Goal: Transaction & Acquisition: Purchase product/service

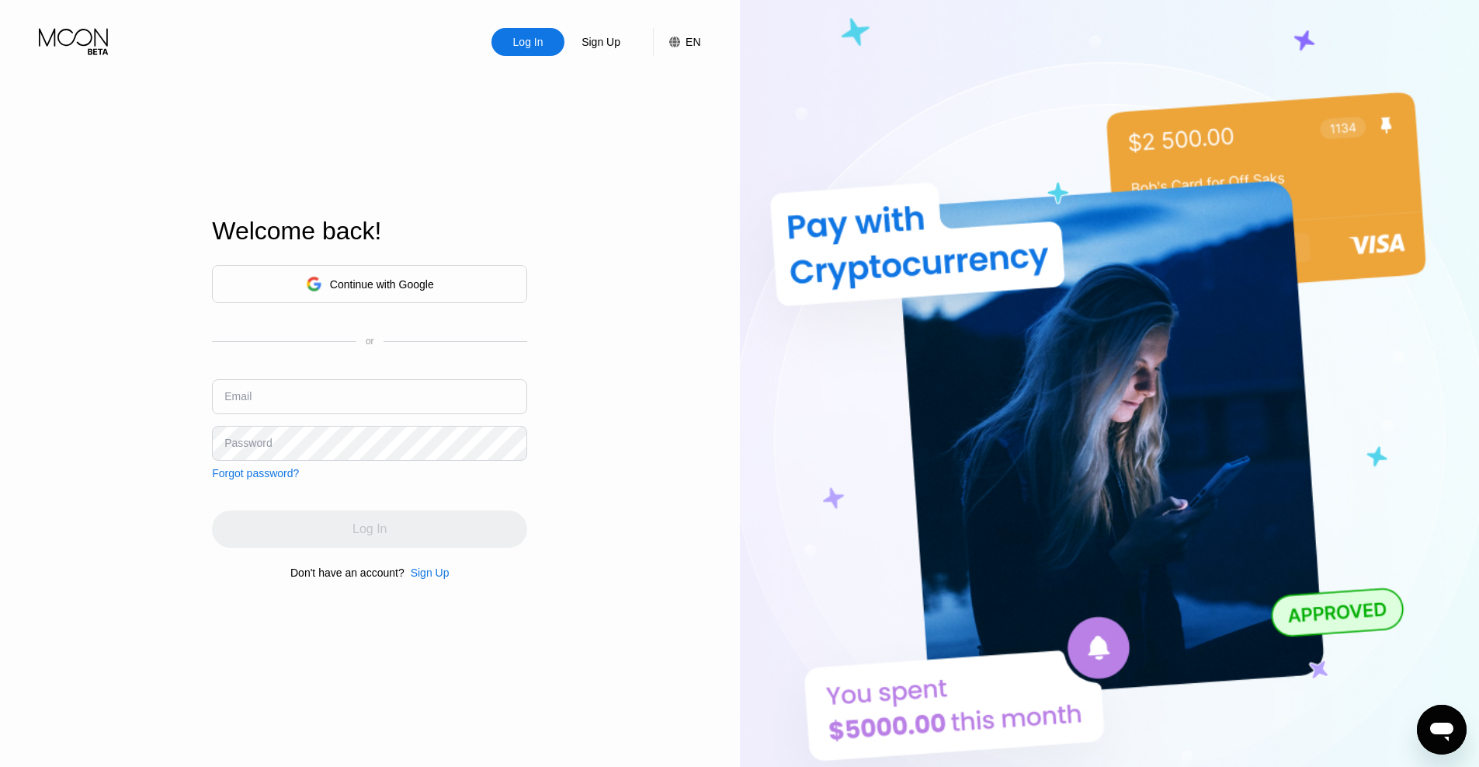
click at [367, 291] on div "Continue with Google" at bounding box center [370, 284] width 128 height 24
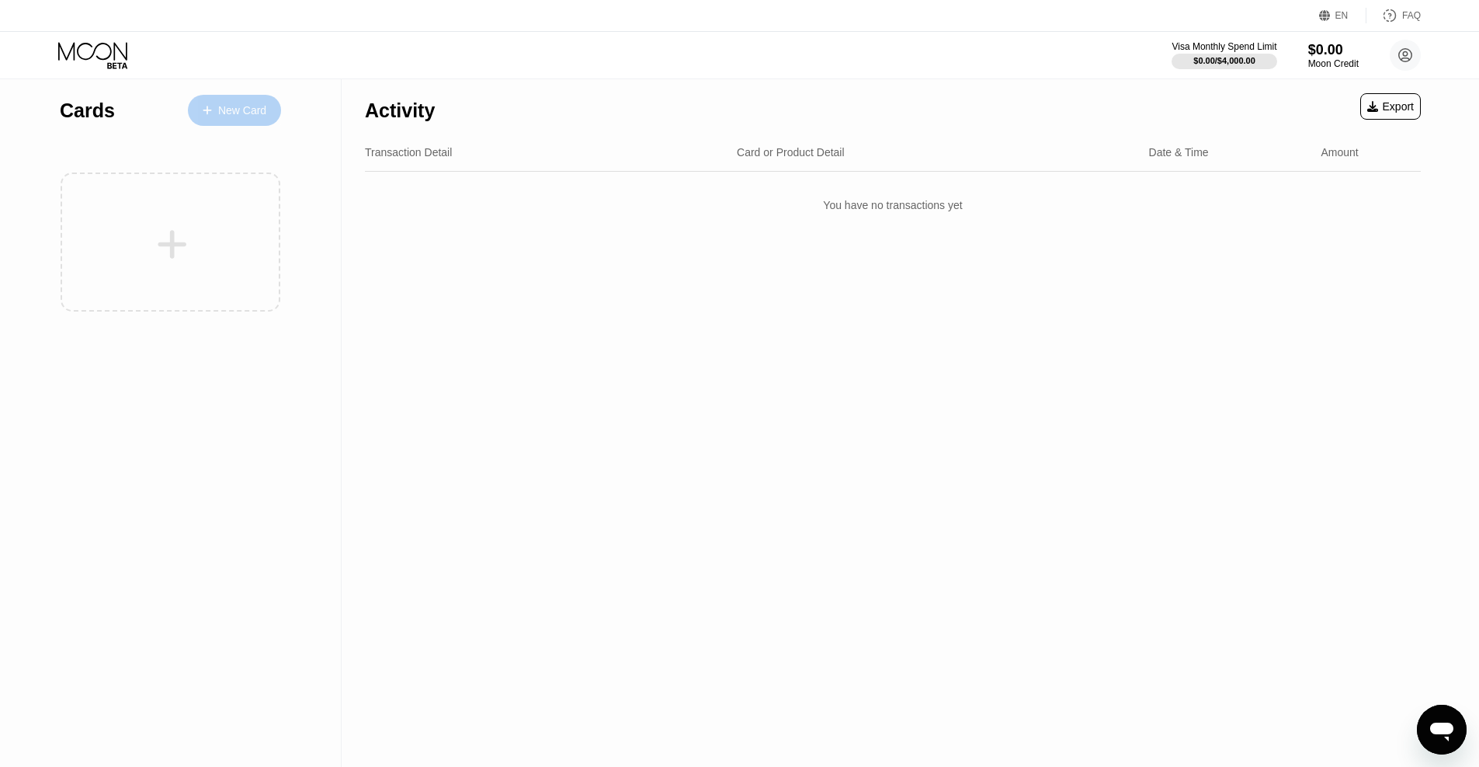
click at [218, 105] on div "New Card" at bounding box center [242, 110] width 48 height 13
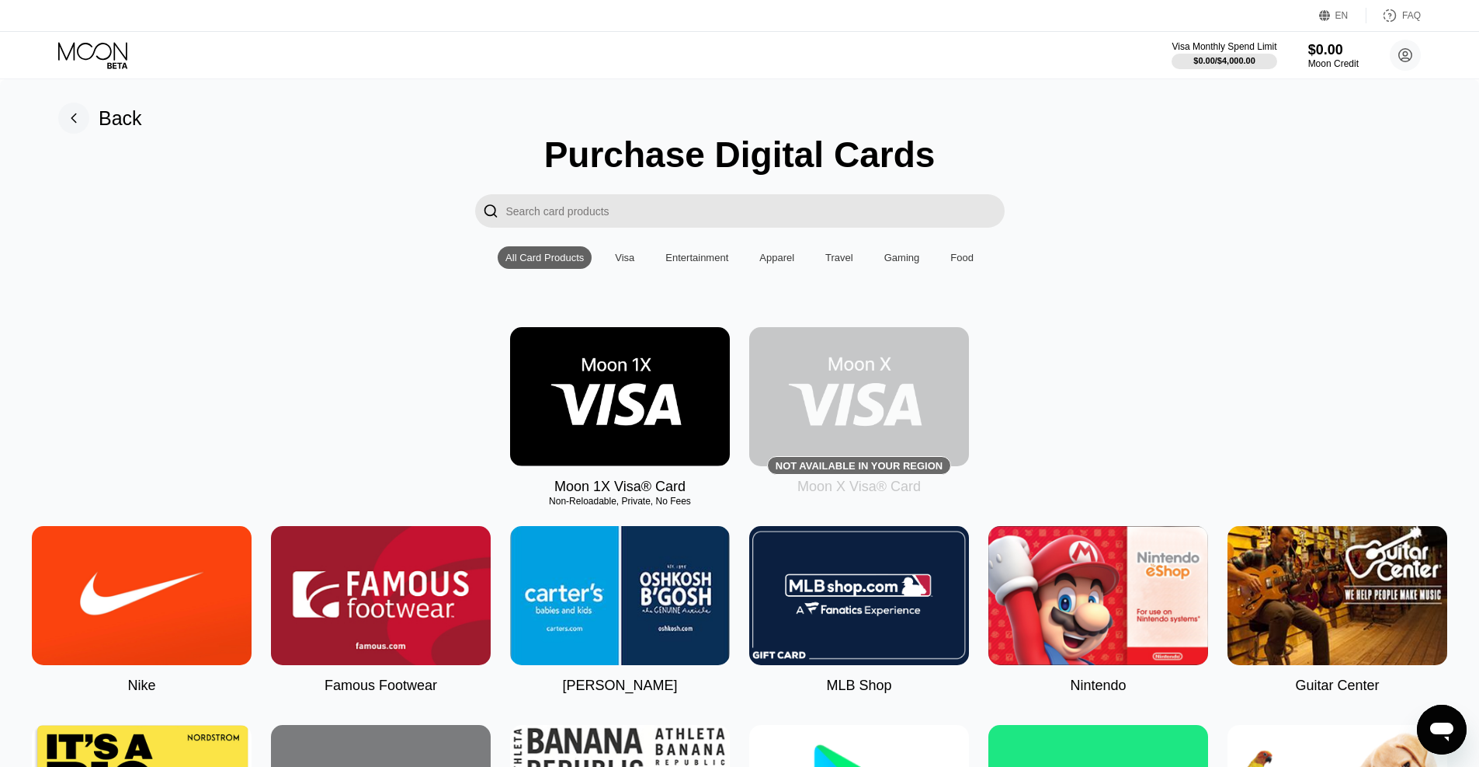
click at [624, 255] on div "Visa" at bounding box center [624, 258] width 19 height 12
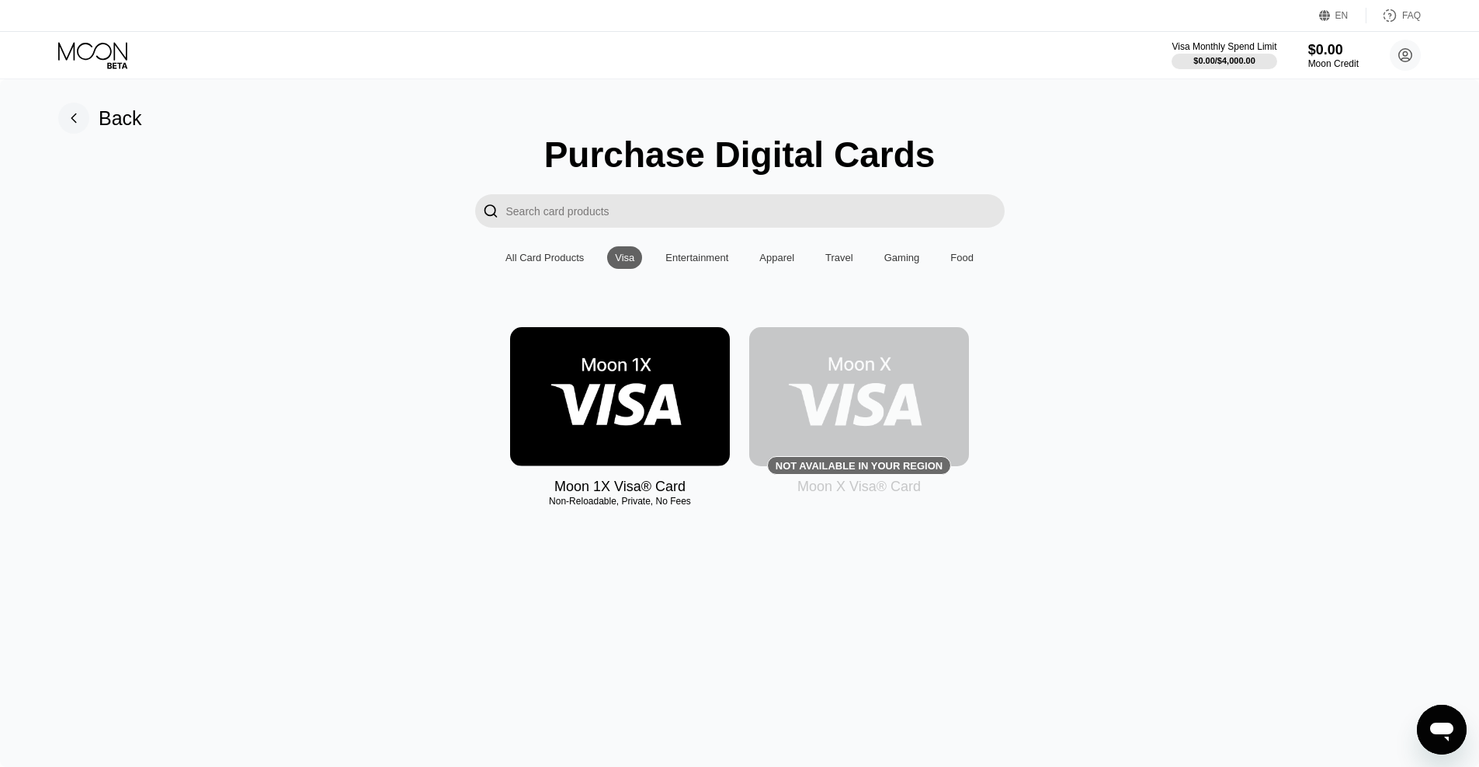
click at [568, 263] on div "All Card Products" at bounding box center [545, 258] width 78 height 12
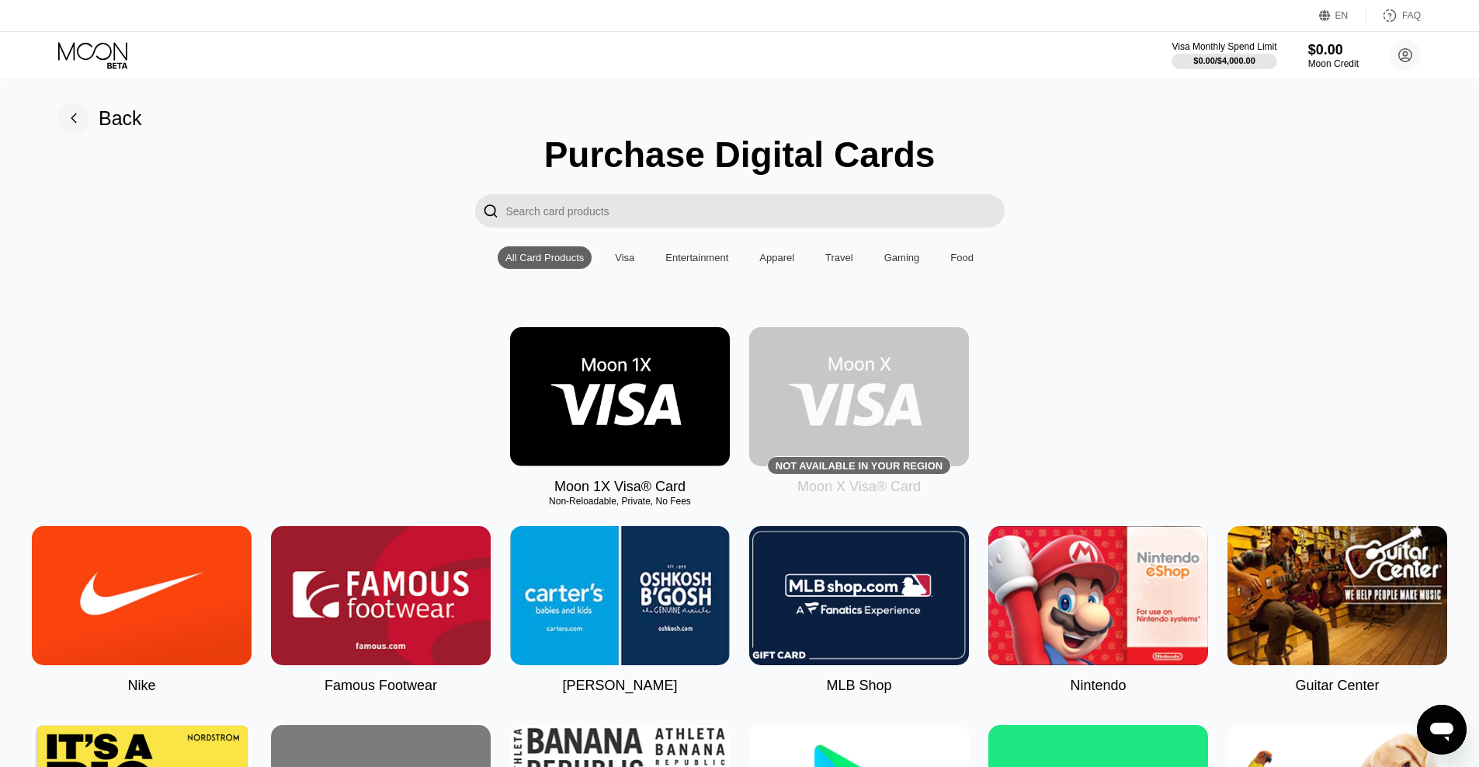
click at [623, 260] on div "Visa" at bounding box center [624, 258] width 19 height 12
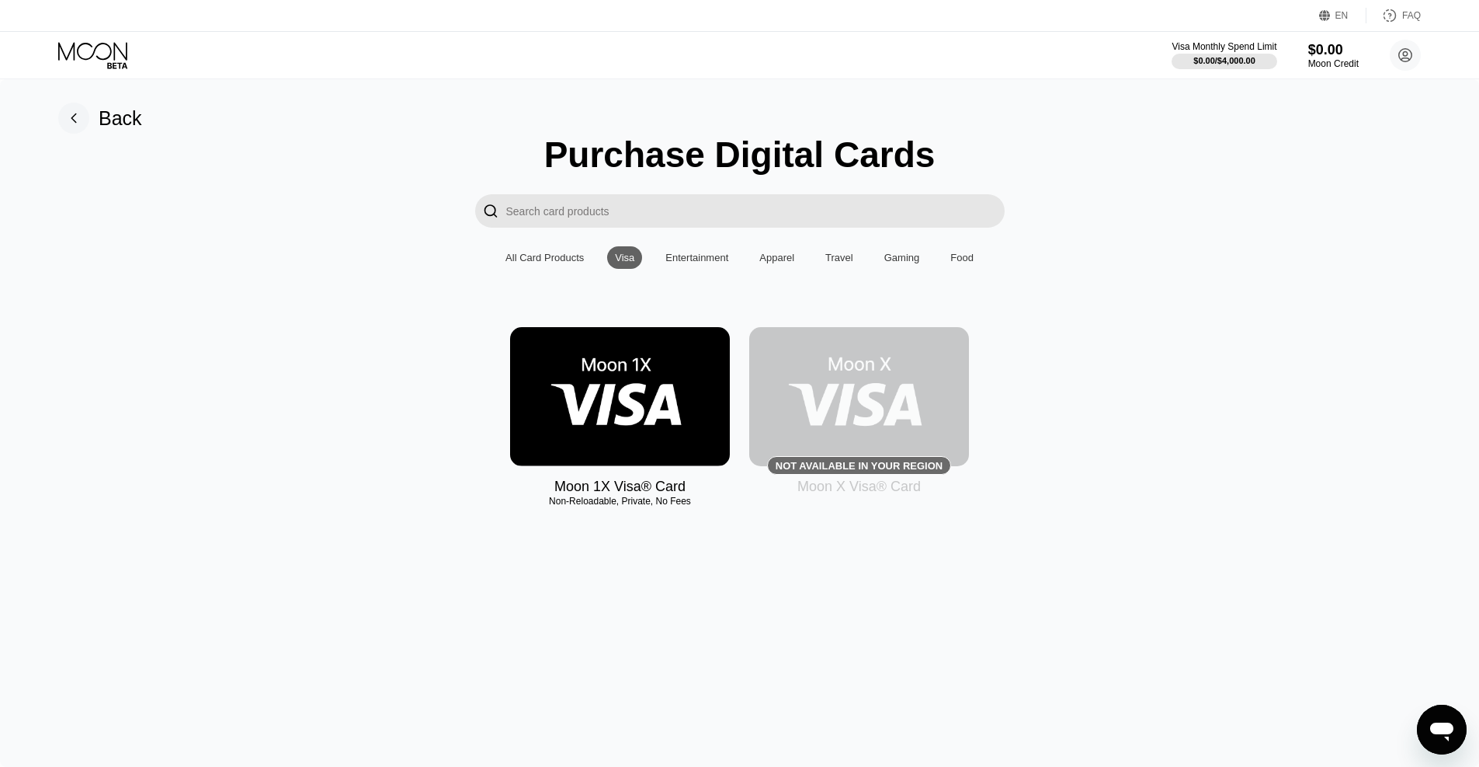
click at [669, 391] on img at bounding box center [620, 396] width 220 height 139
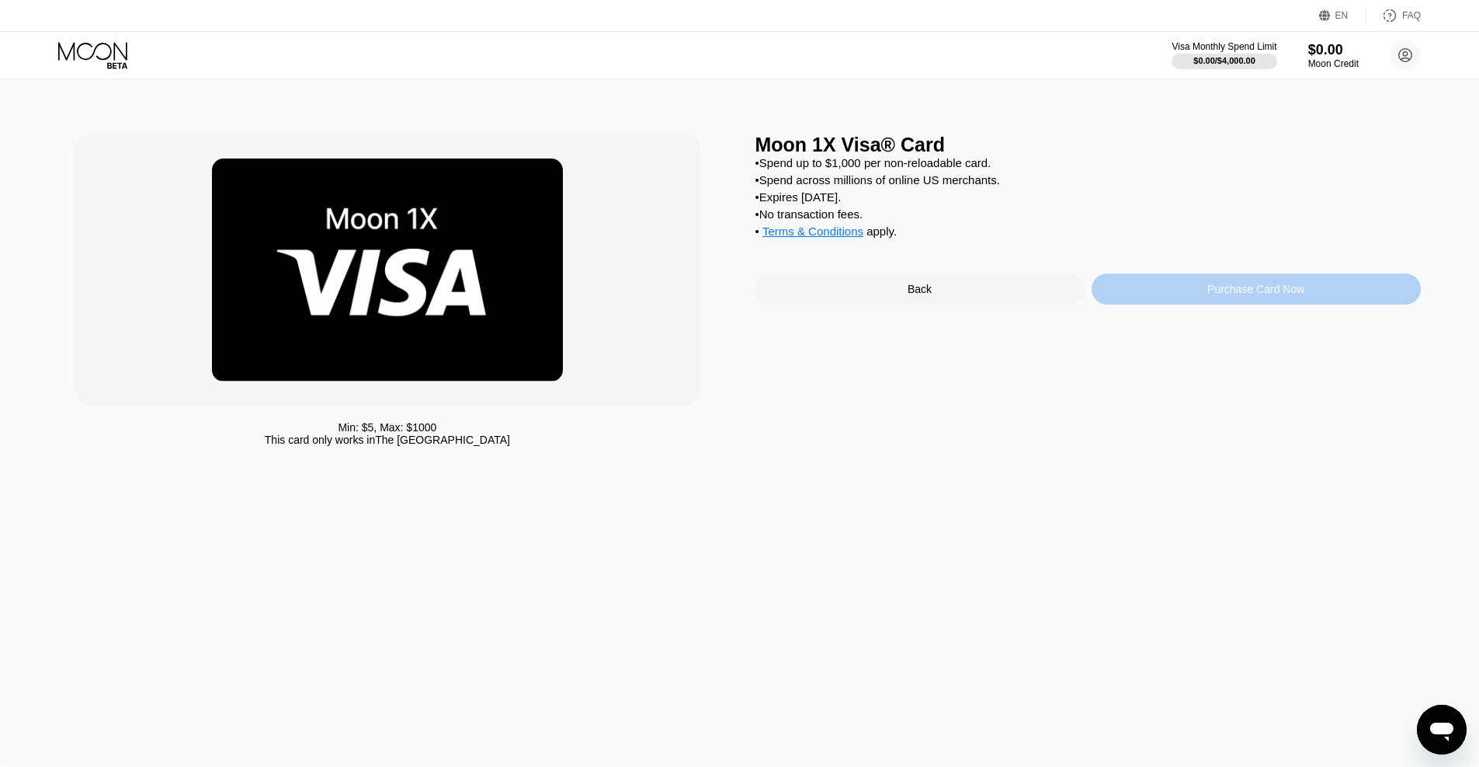
click at [1195, 294] on div "Purchase Card Now" at bounding box center [1256, 288] width 329 height 31
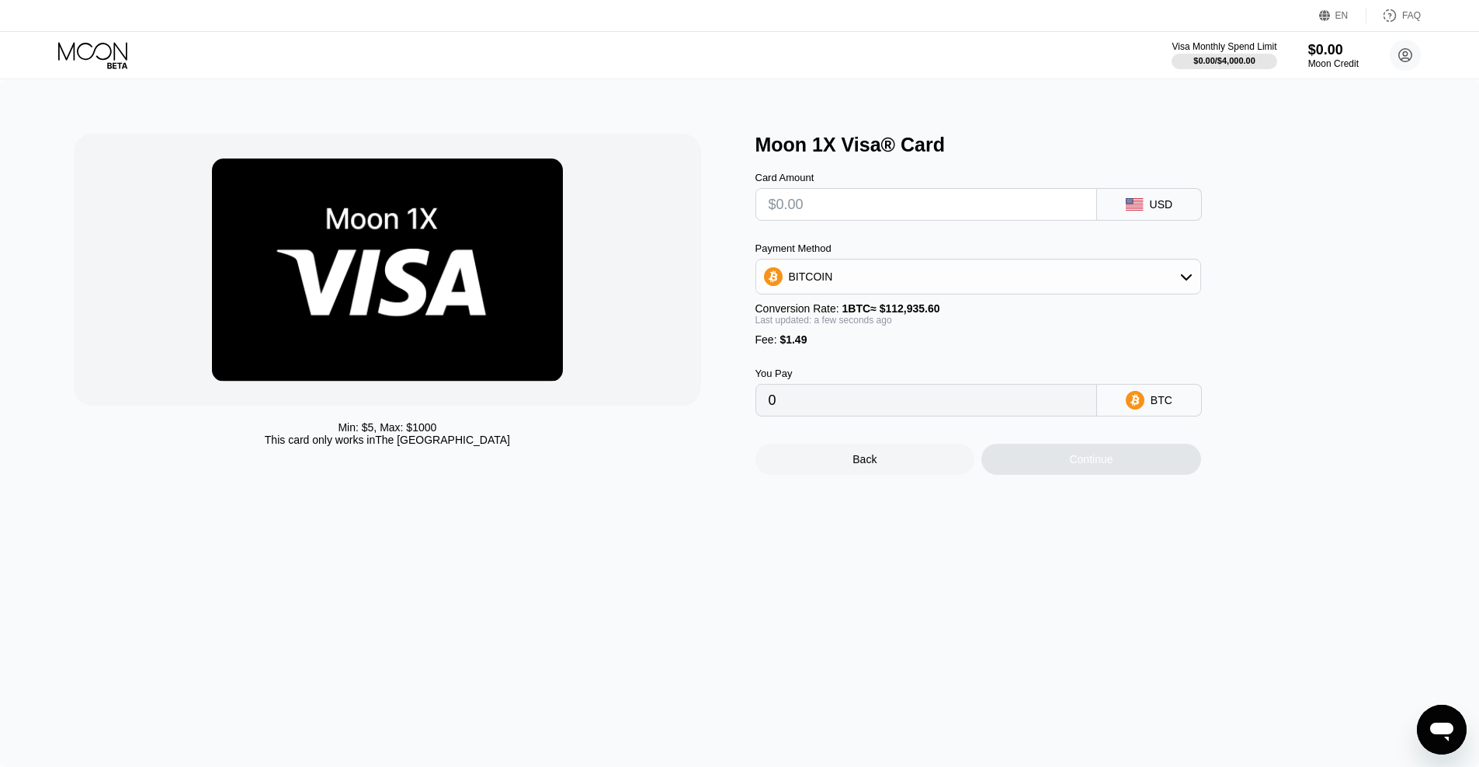
click at [981, 210] on input "text" at bounding box center [926, 204] width 315 height 31
click at [946, 209] on input "text" at bounding box center [926, 204] width 315 height 31
type input "$5"
type input "0.00005747"
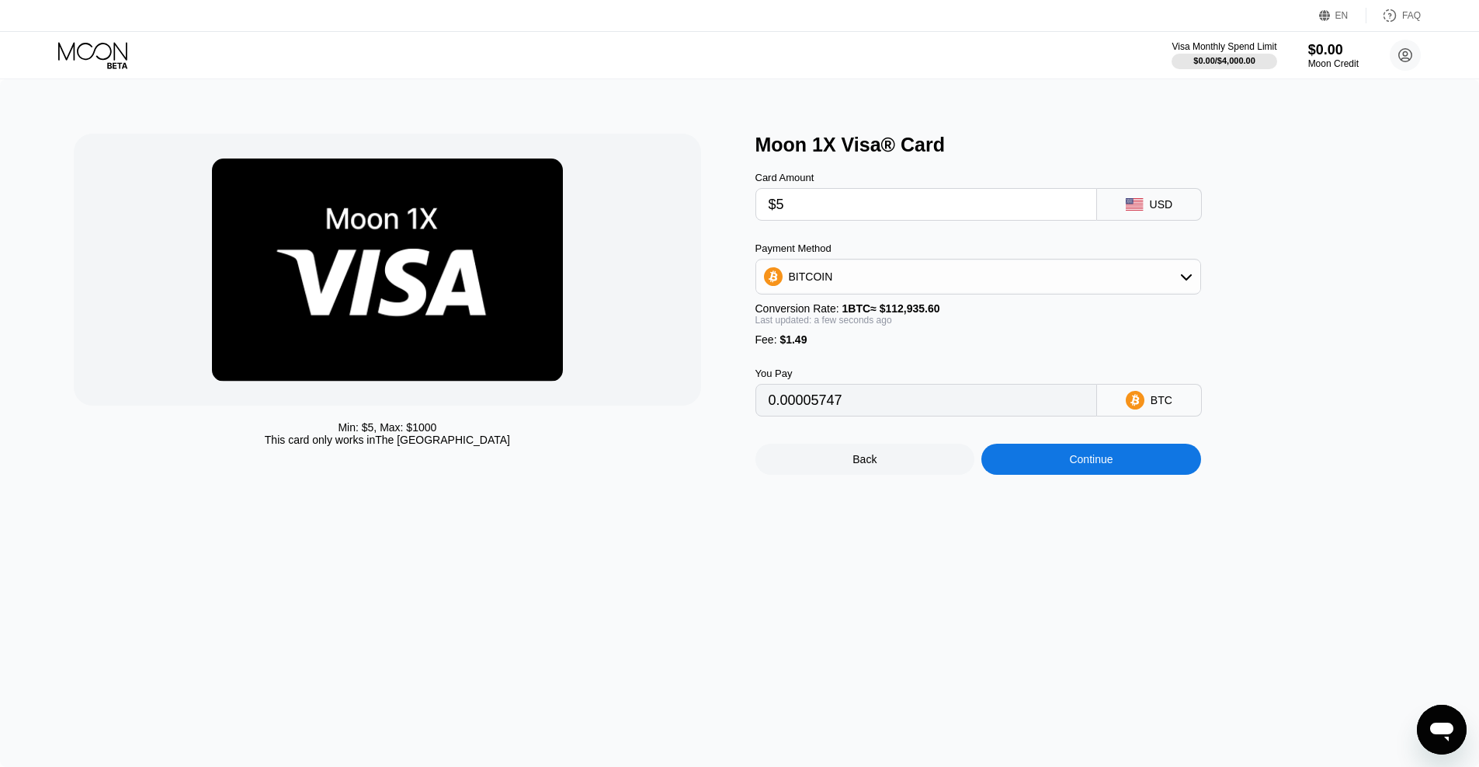
type input "$50"
type input "0.00045593"
type input "$50"
click at [1184, 280] on icon at bounding box center [1186, 276] width 12 height 12
click at [848, 353] on span "USDT on TRON" at bounding box center [832, 353] width 78 height 12
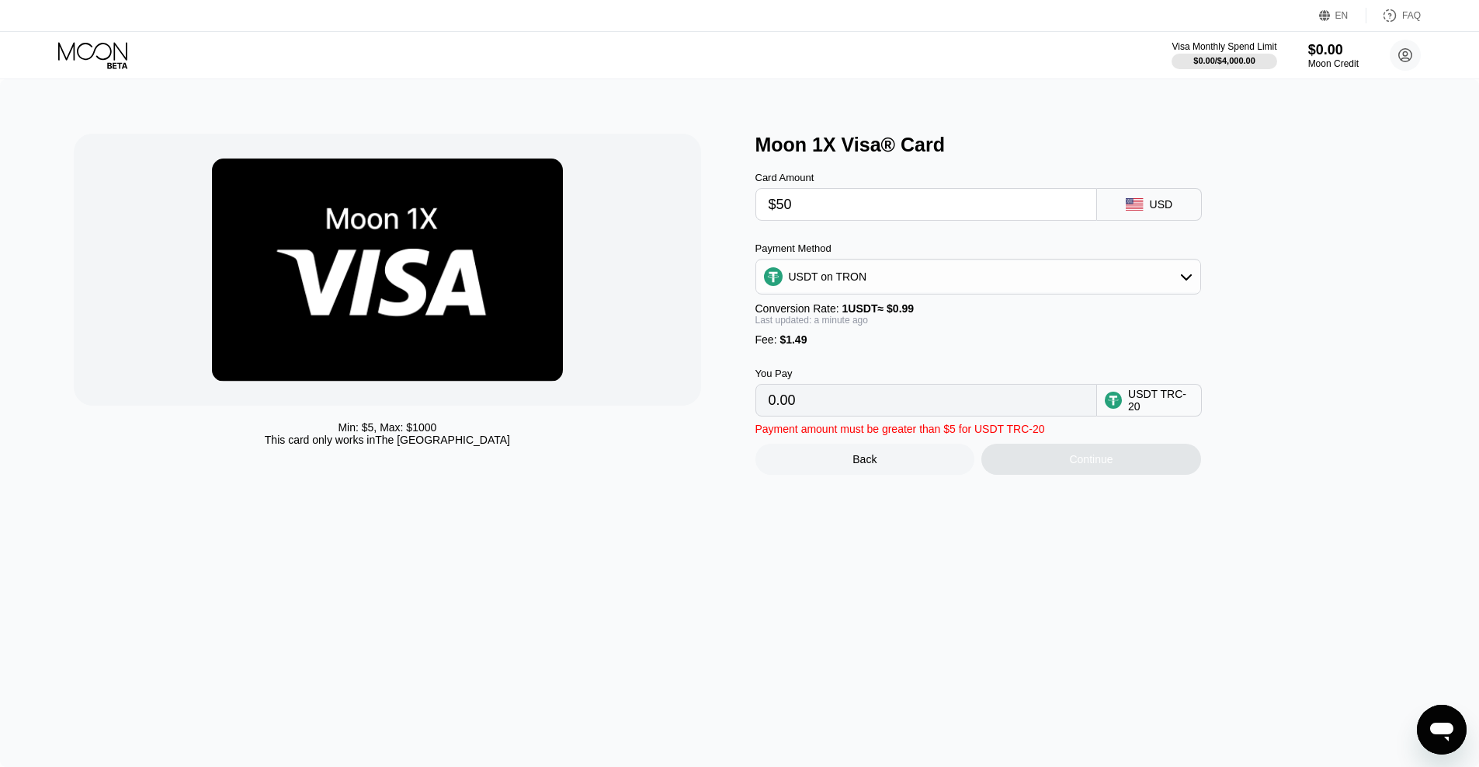
type input "52.01"
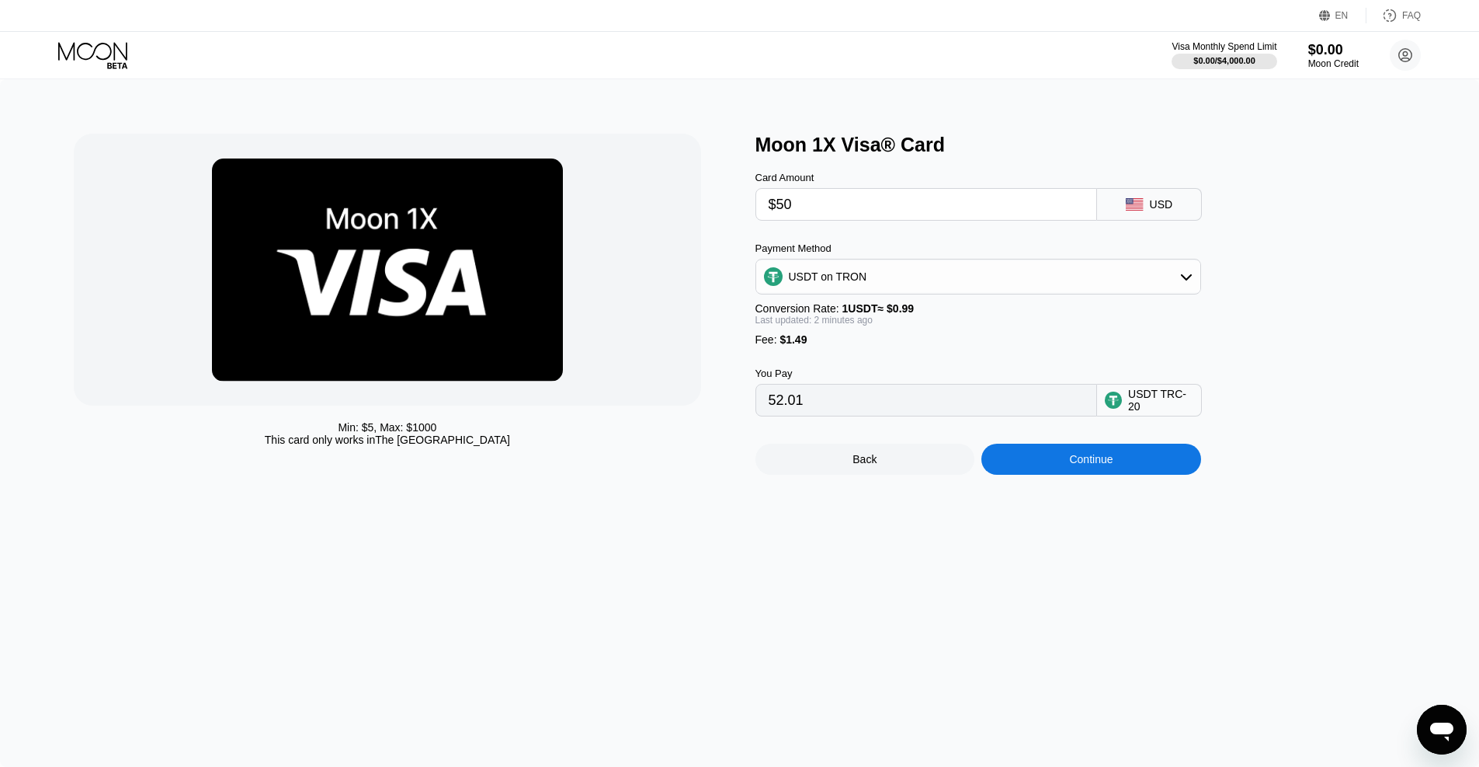
click at [1104, 465] on div "Continue" at bounding box center [1090, 459] width 43 height 12
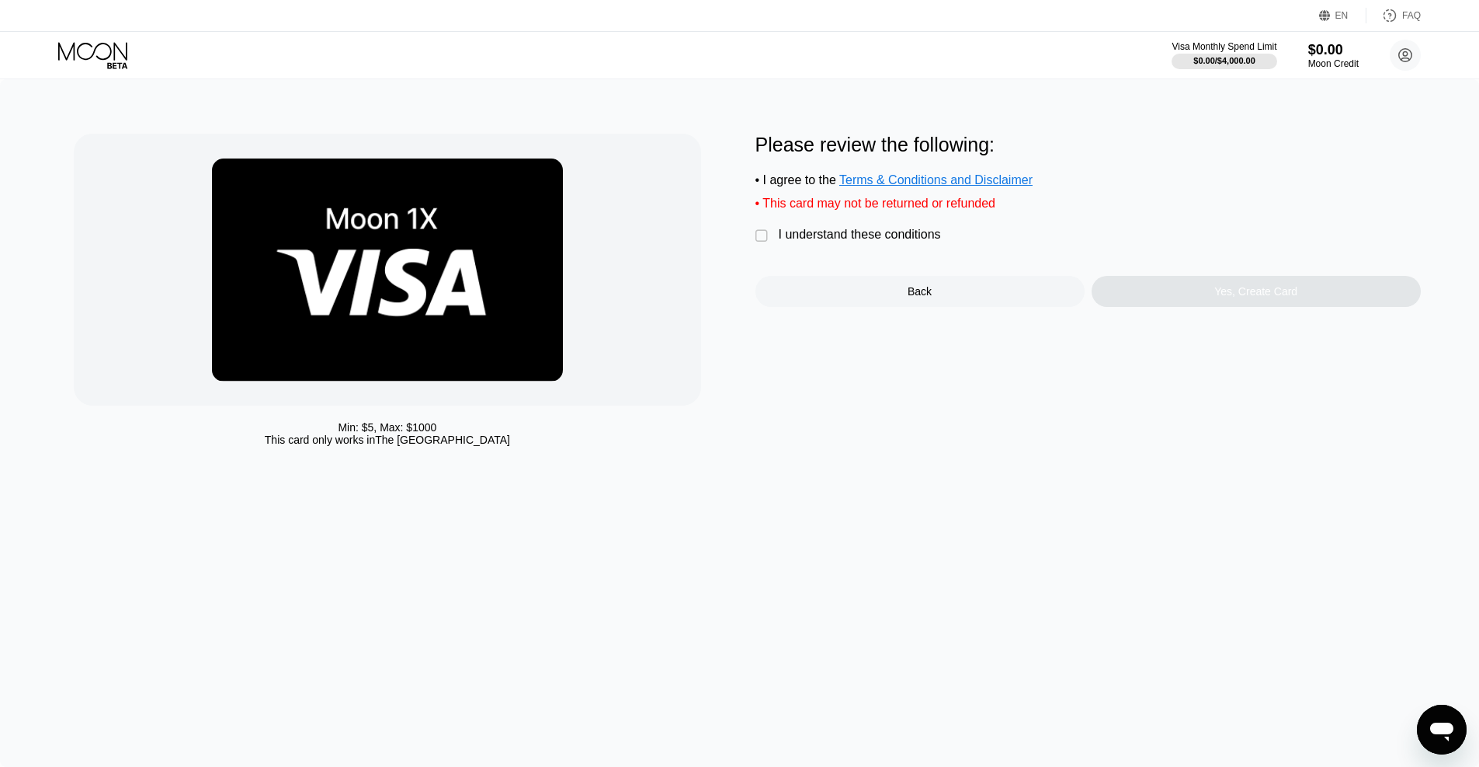
click at [760, 235] on div "" at bounding box center [764, 236] width 16 height 16
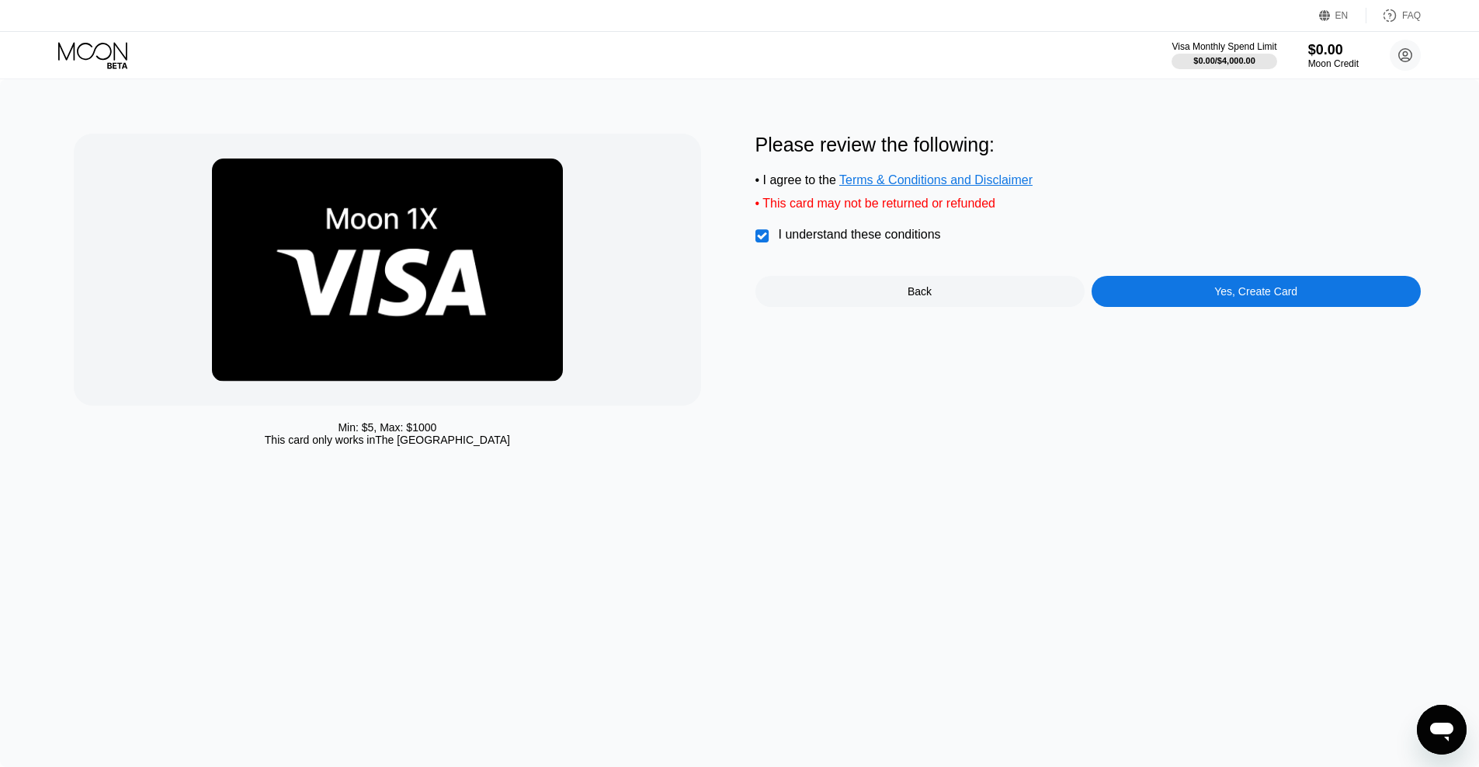
click at [1254, 299] on div "Yes, Create Card" at bounding box center [1256, 291] width 329 height 31
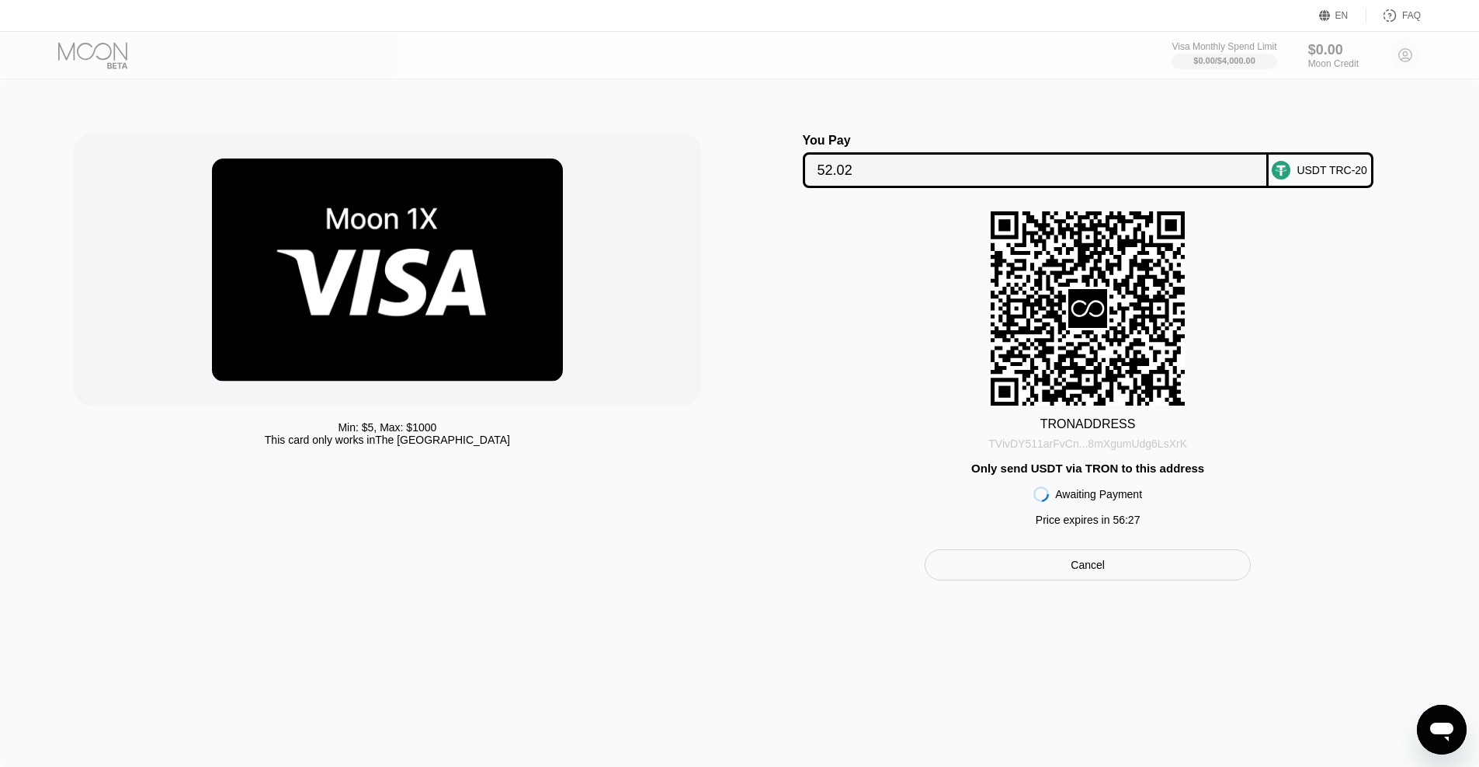
click at [1154, 444] on div "TVivDY511arFvCn...8mXgumUdg6LsXrK" at bounding box center [1088, 443] width 199 height 12
click at [617, 222] on div at bounding box center [387, 270] width 627 height 272
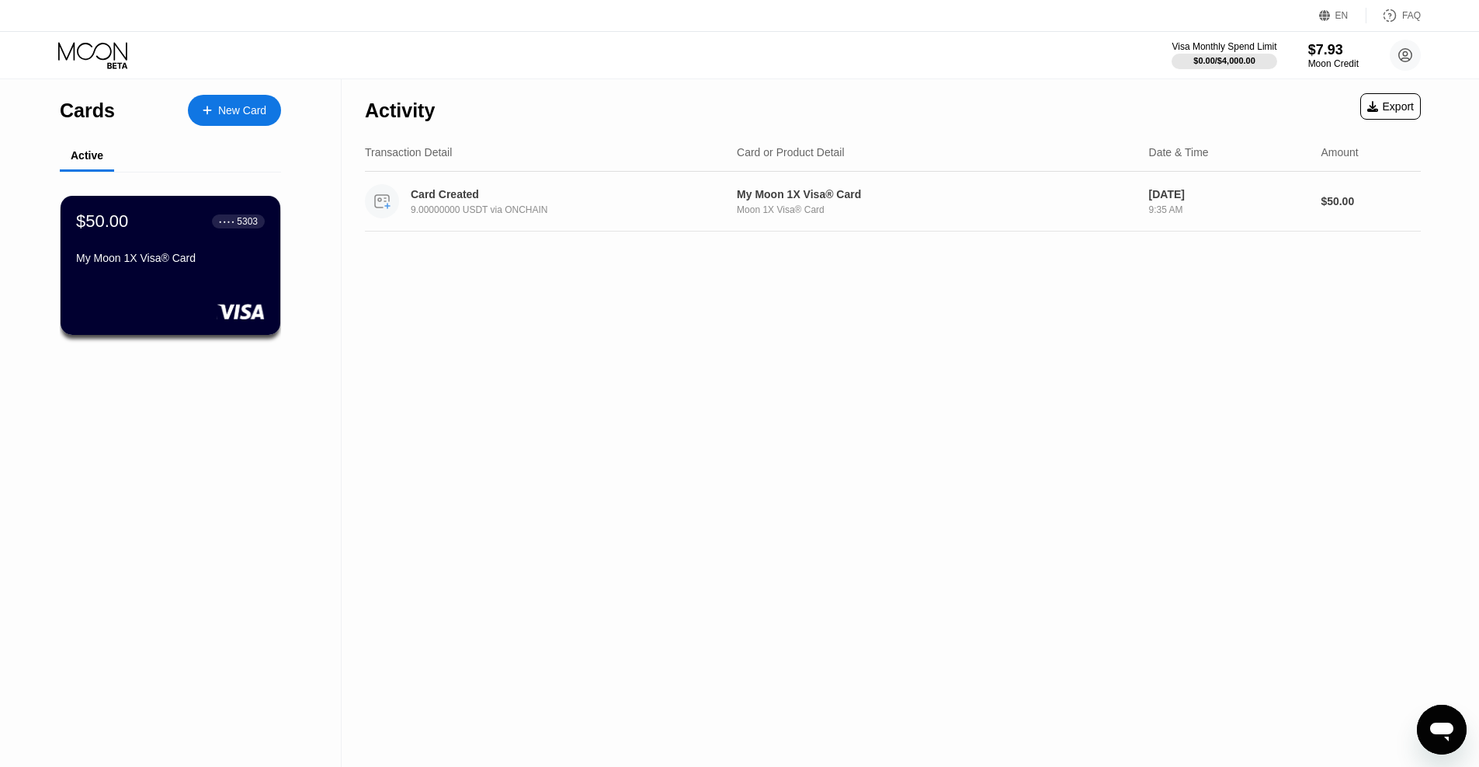
click at [579, 193] on div "Card Created" at bounding box center [561, 194] width 301 height 12
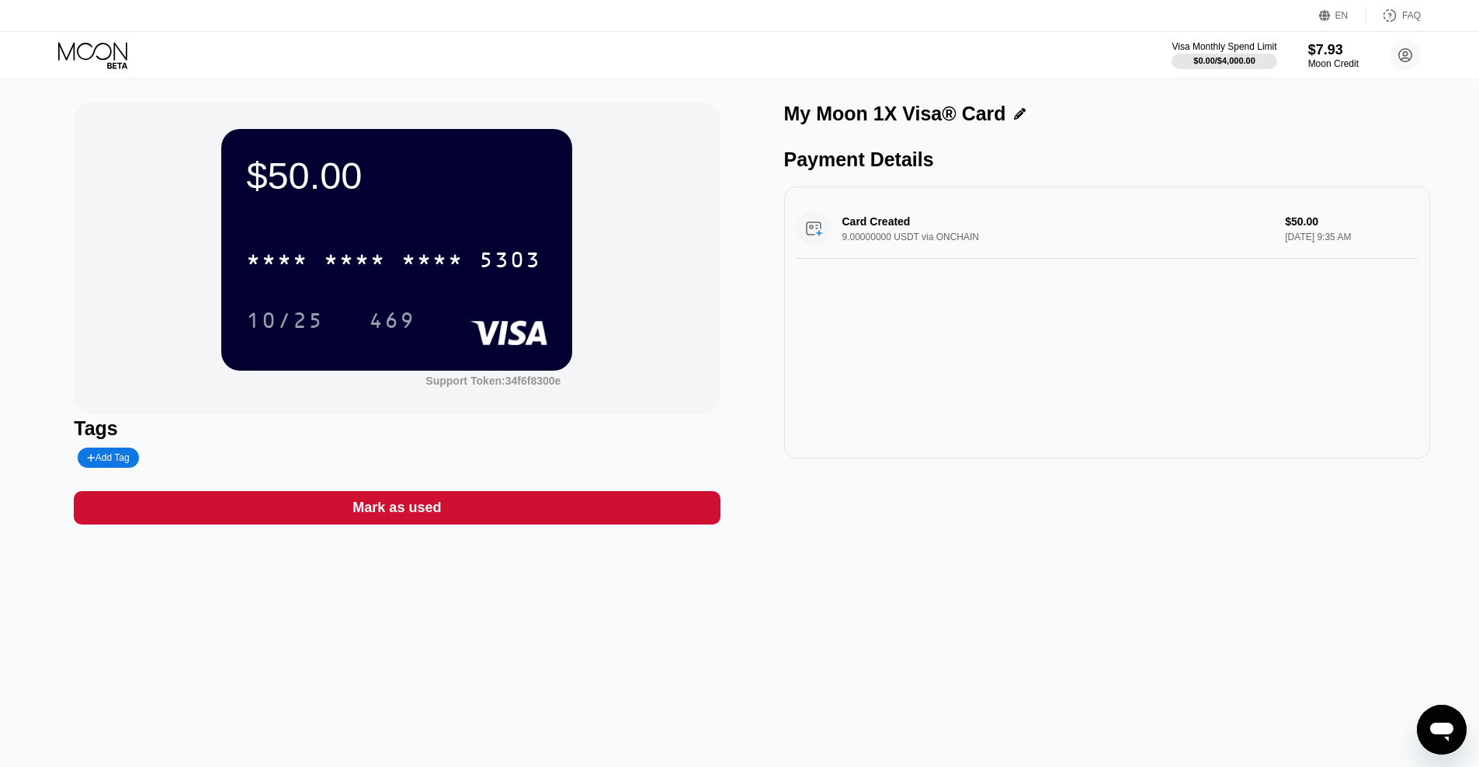
click at [883, 228] on div "Card Created 9.00000000 USDT via ONCHAIN $50.00 [DATE] 9:35 AM" at bounding box center [1107, 229] width 621 height 60
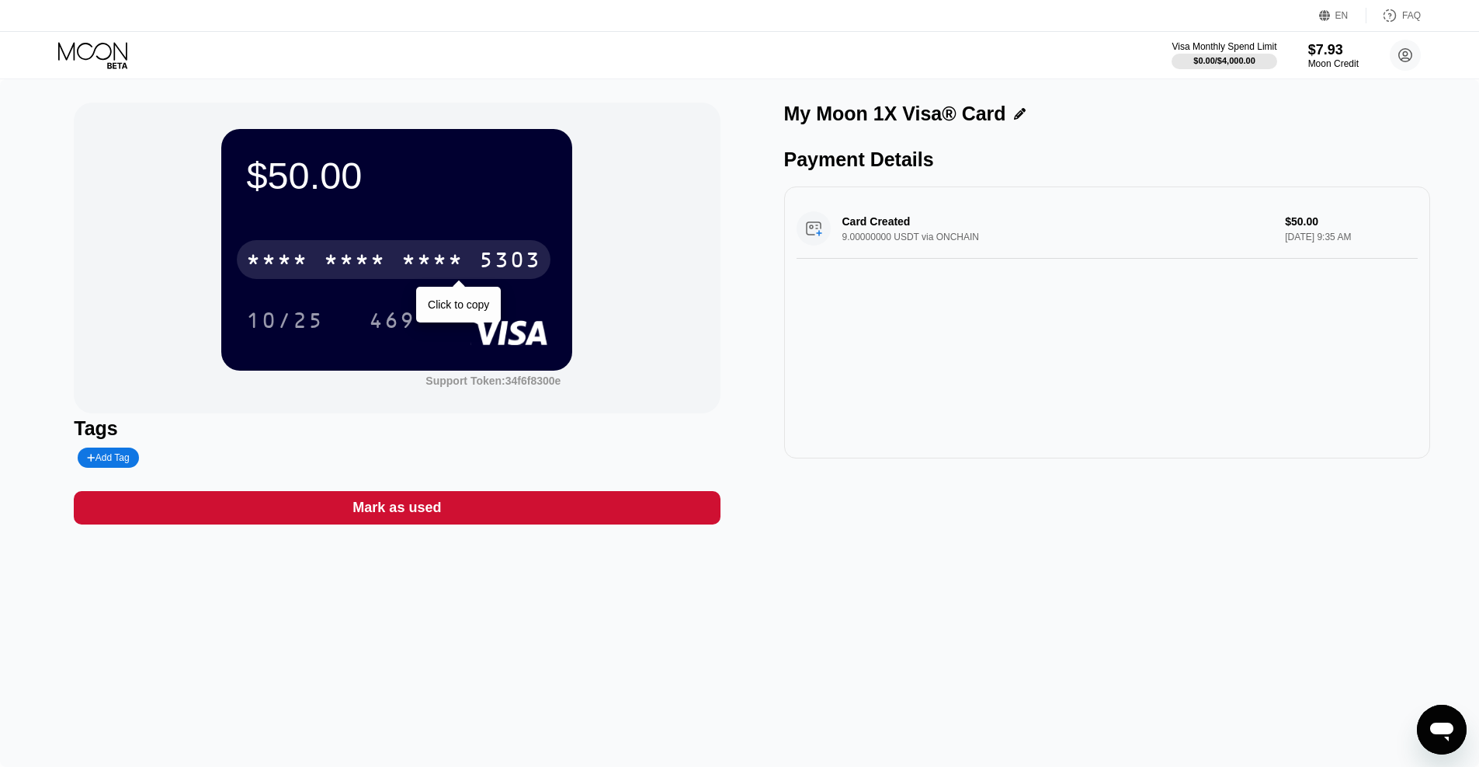
click at [405, 256] on div "* * * *" at bounding box center [433, 261] width 62 height 25
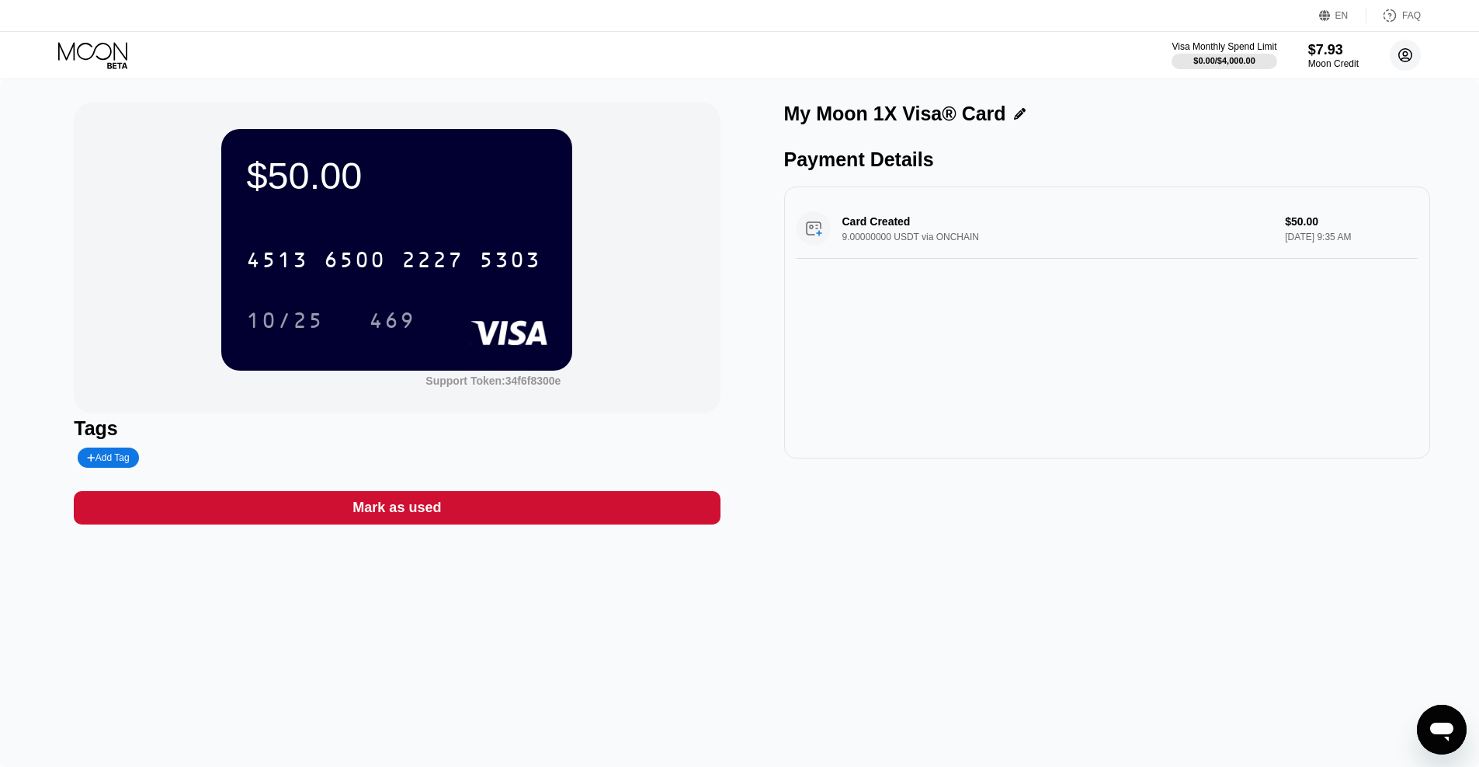
click at [1403, 54] on icon at bounding box center [1406, 55] width 9 height 9
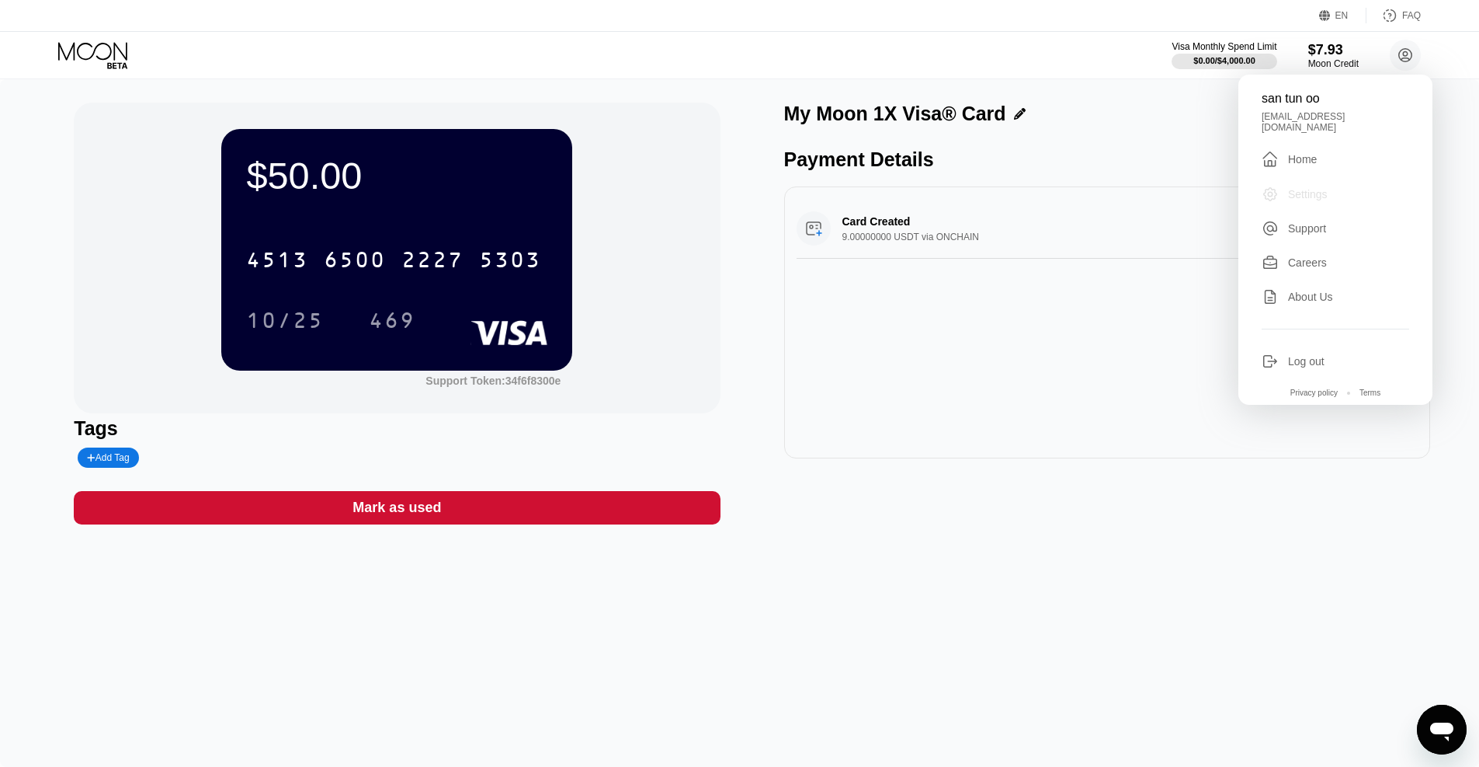
click at [1294, 186] on div "Settings" at bounding box center [1336, 194] width 148 height 17
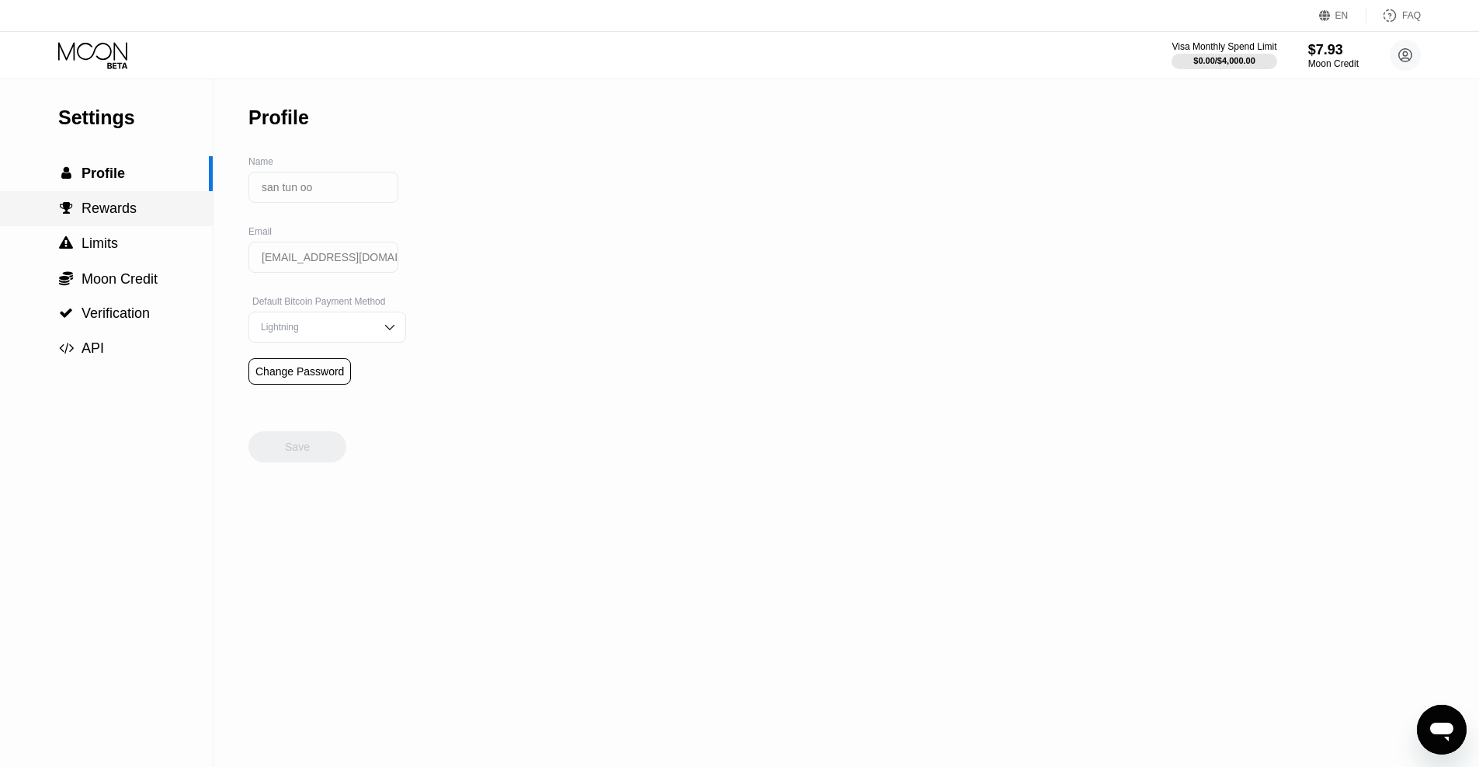
click at [103, 213] on span "Rewards" at bounding box center [109, 208] width 55 height 16
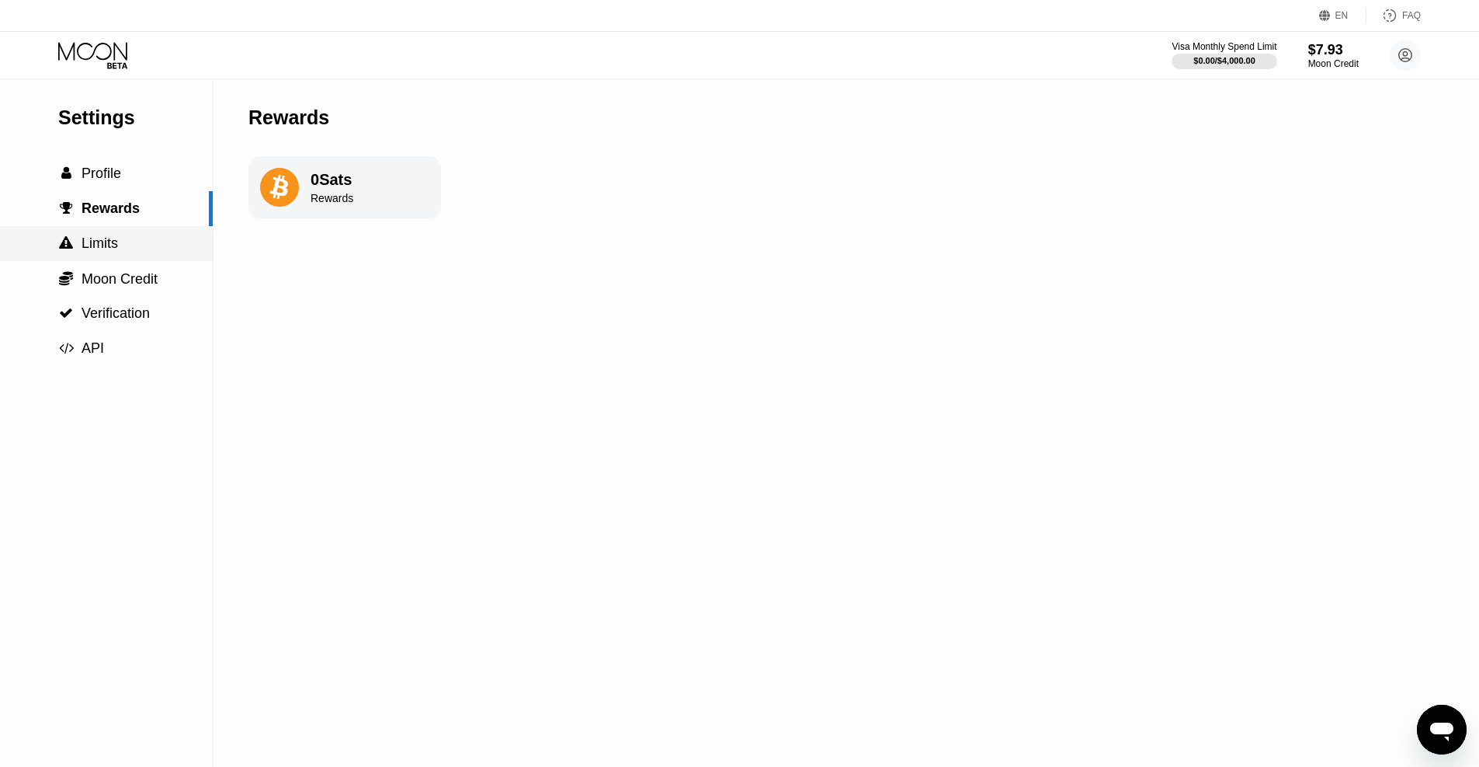
click at [99, 246] on span "Limits" at bounding box center [100, 243] width 37 height 16
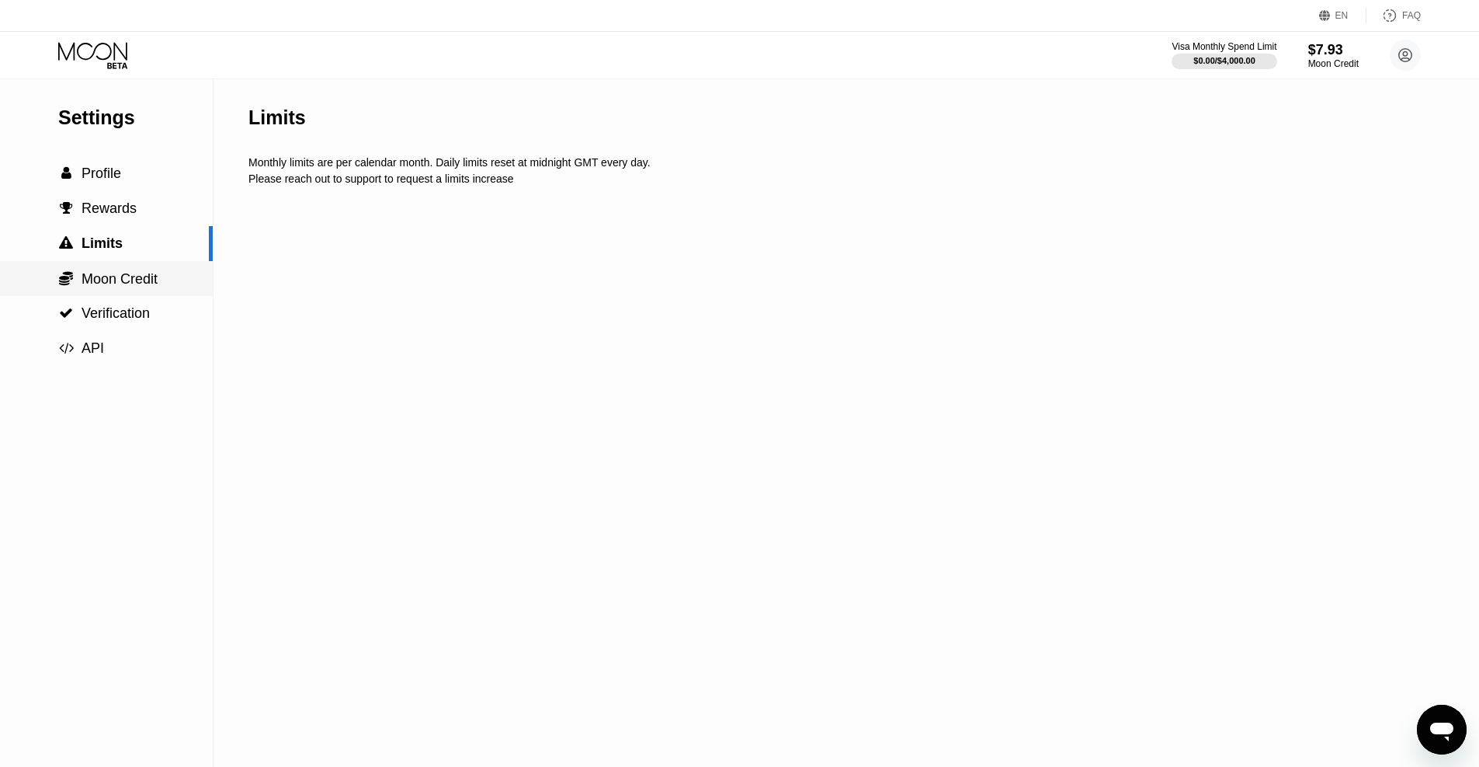
click at [99, 283] on span "Moon Credit" at bounding box center [120, 279] width 76 height 16
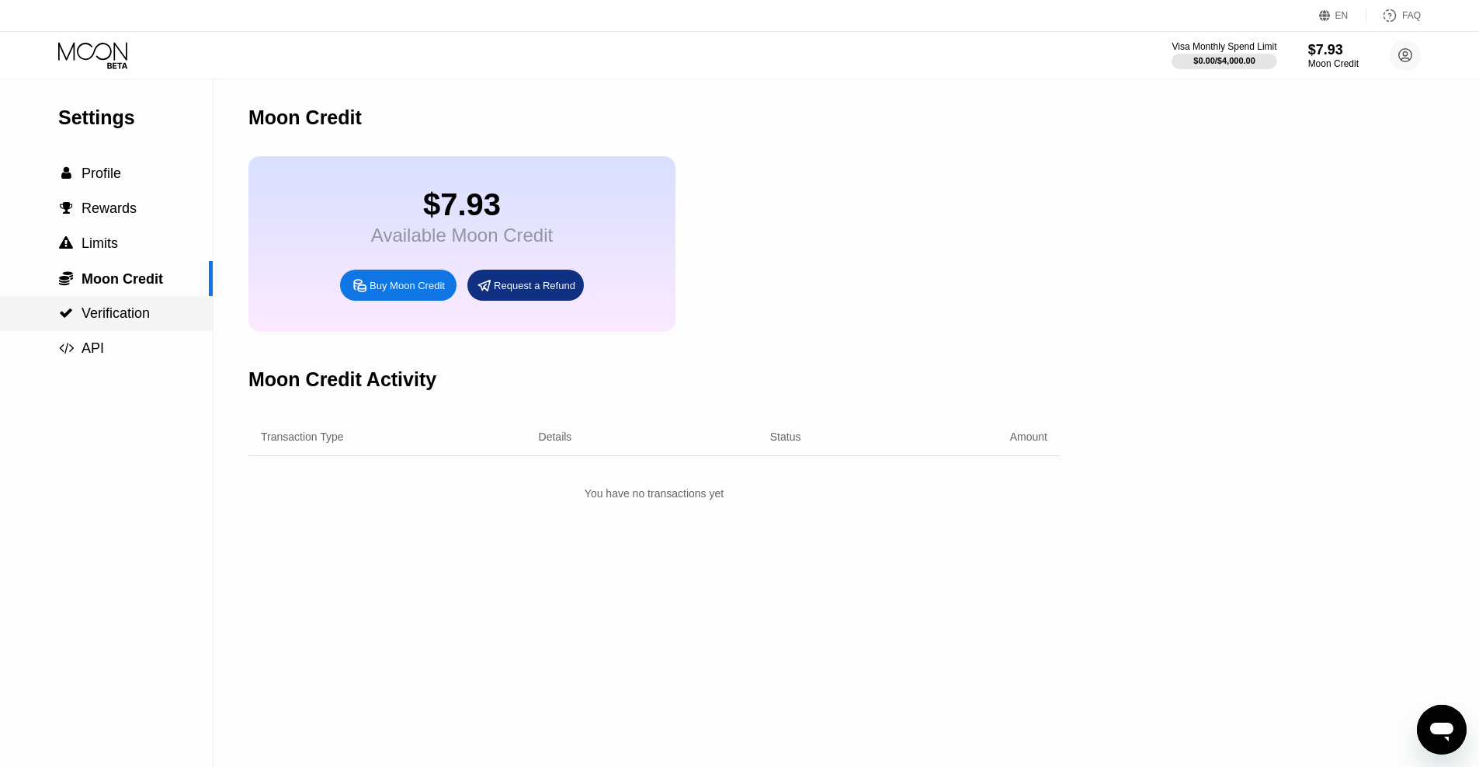
click at [113, 315] on span "Verification" at bounding box center [116, 313] width 68 height 16
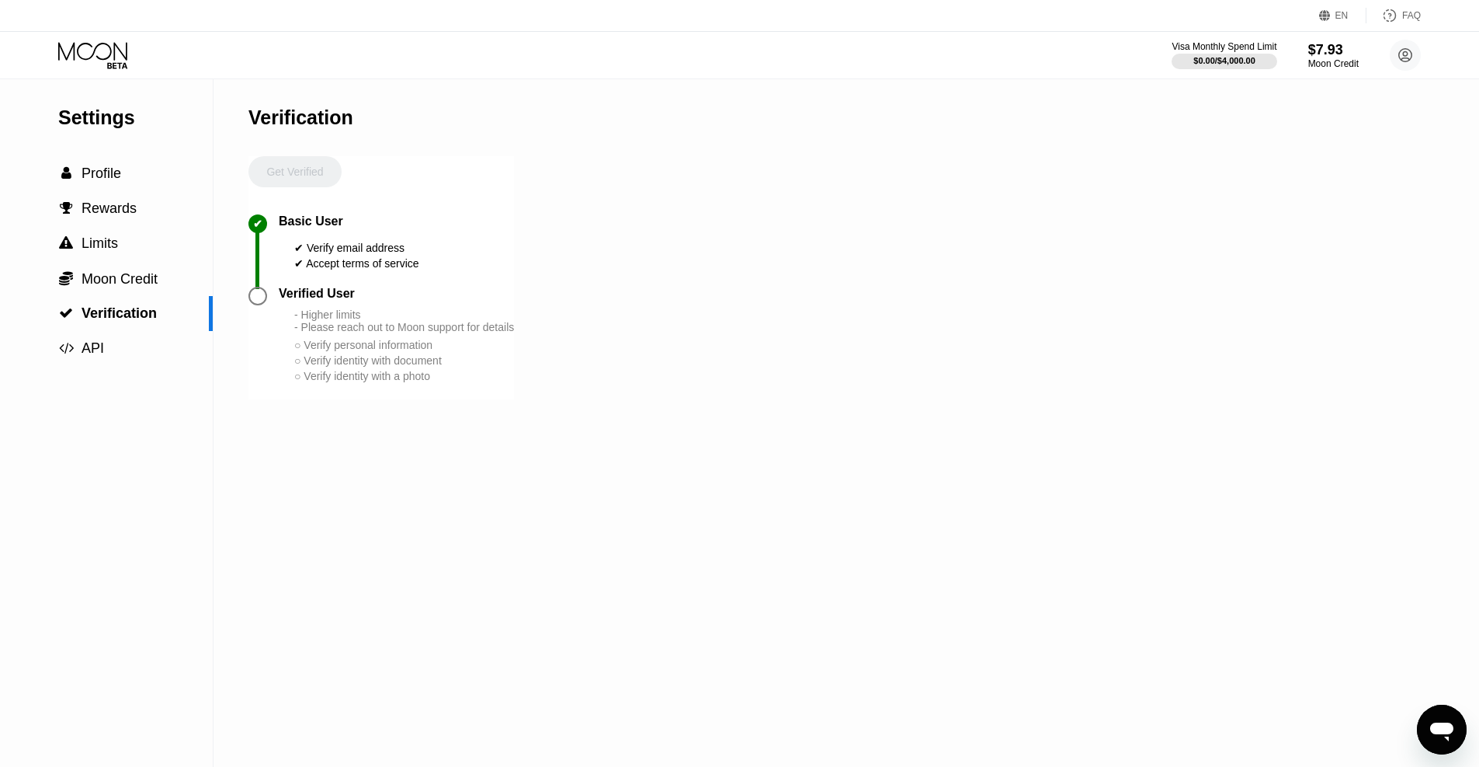
click at [79, 55] on icon at bounding box center [92, 51] width 69 height 18
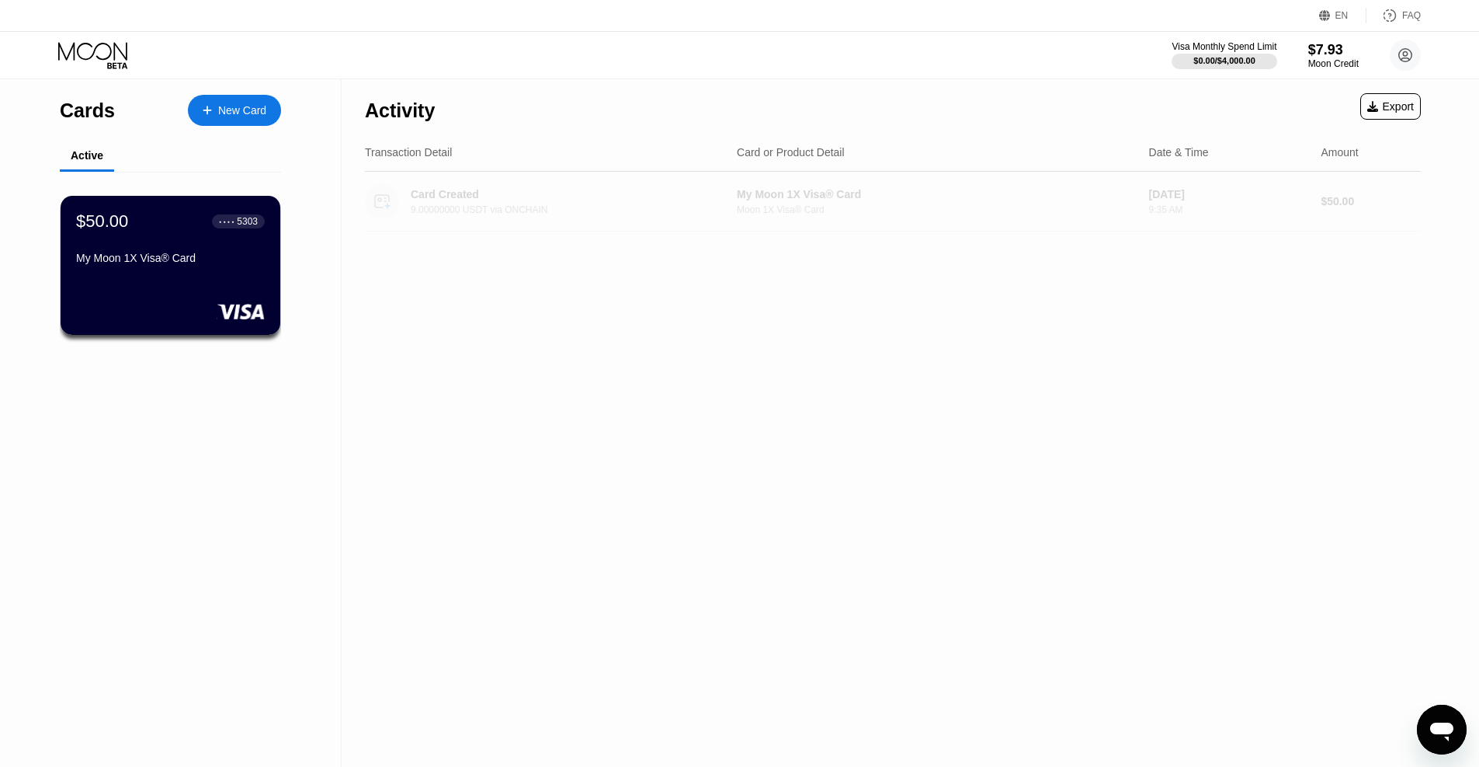
click at [554, 201] on div "Card Created 9.00000000 USDT via ONCHAIN" at bounding box center [573, 201] width 324 height 27
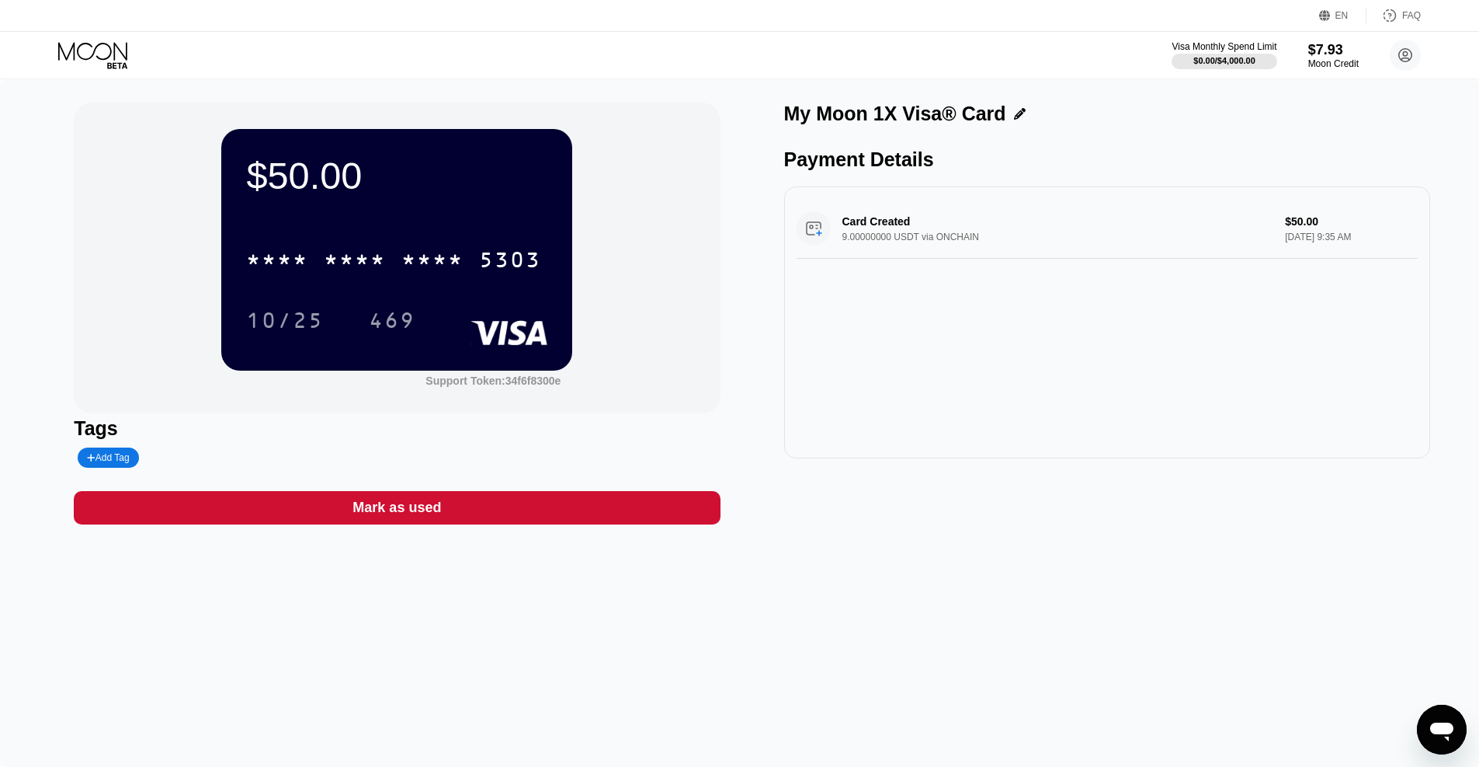
click at [410, 513] on div "Mark as used" at bounding box center [397, 508] width 89 height 18
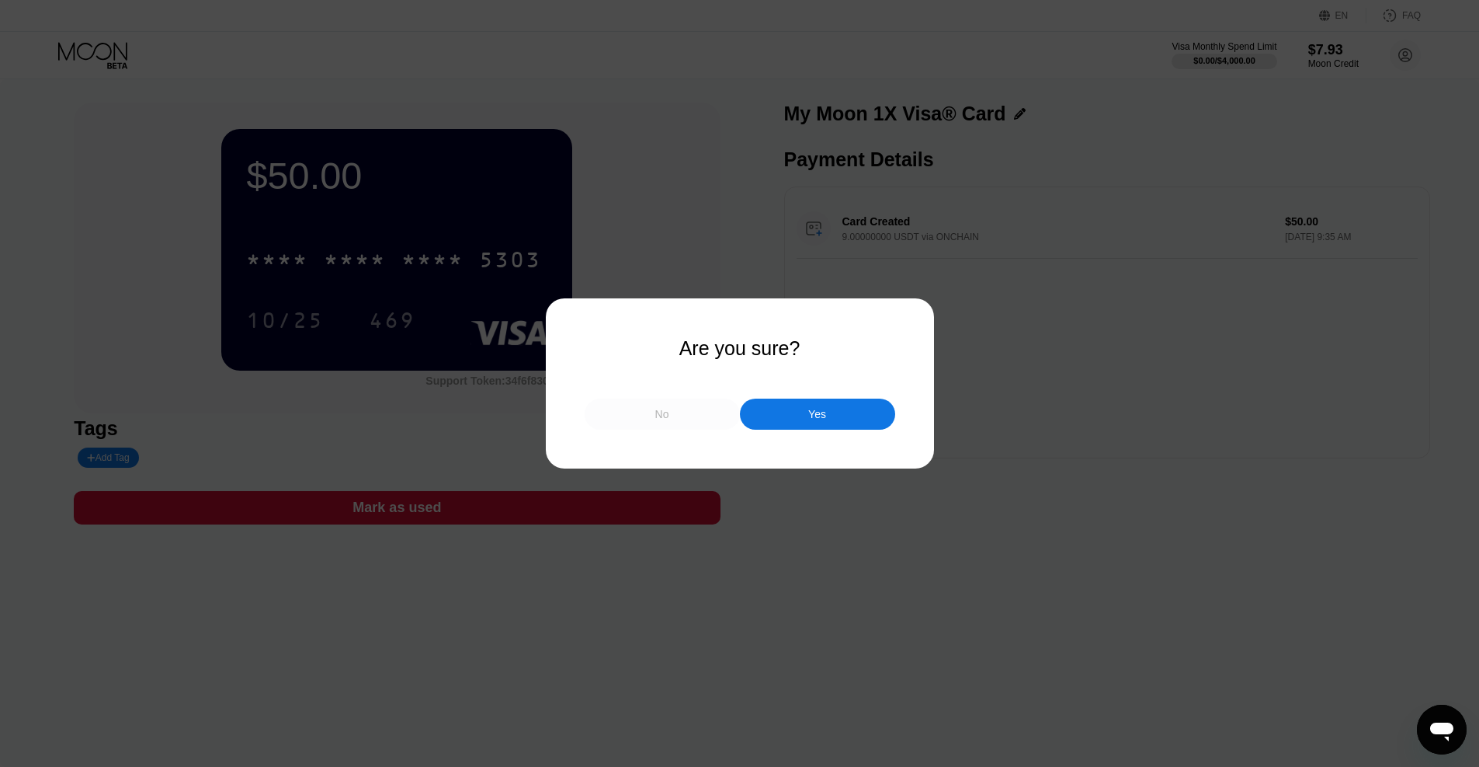
click at [661, 417] on div "No" at bounding box center [662, 414] width 14 height 14
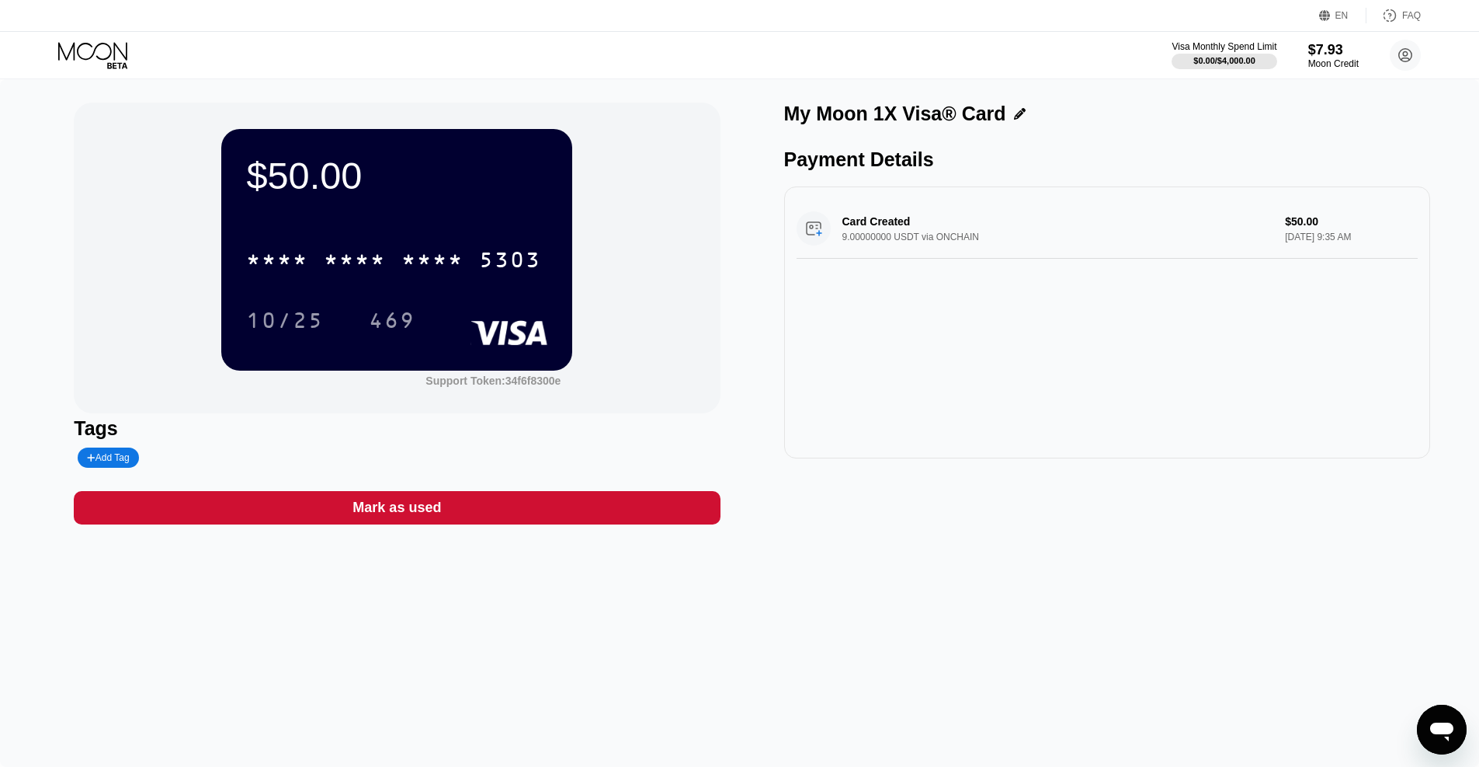
click at [1435, 716] on icon "Open messaging window" at bounding box center [1442, 729] width 28 height 28
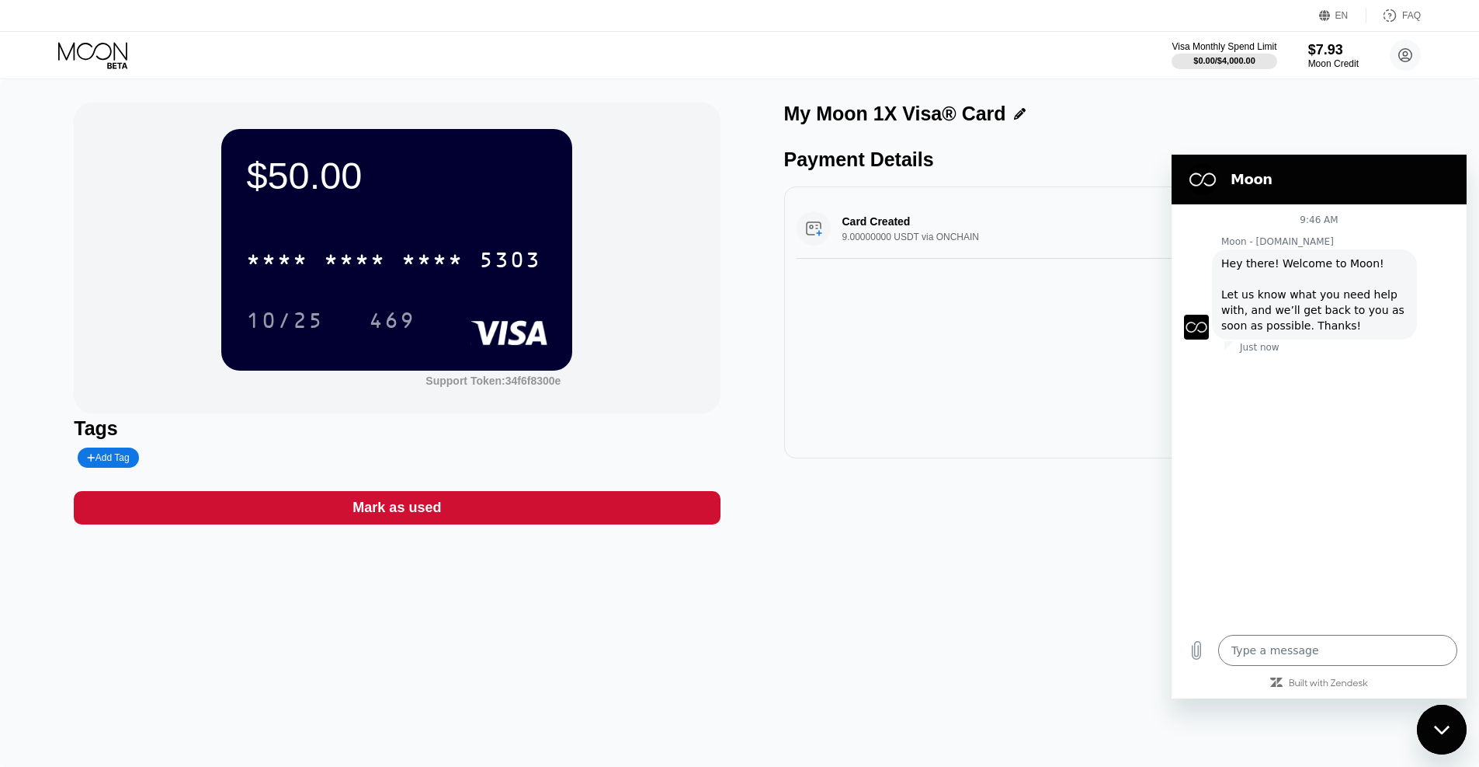
type textarea "x"
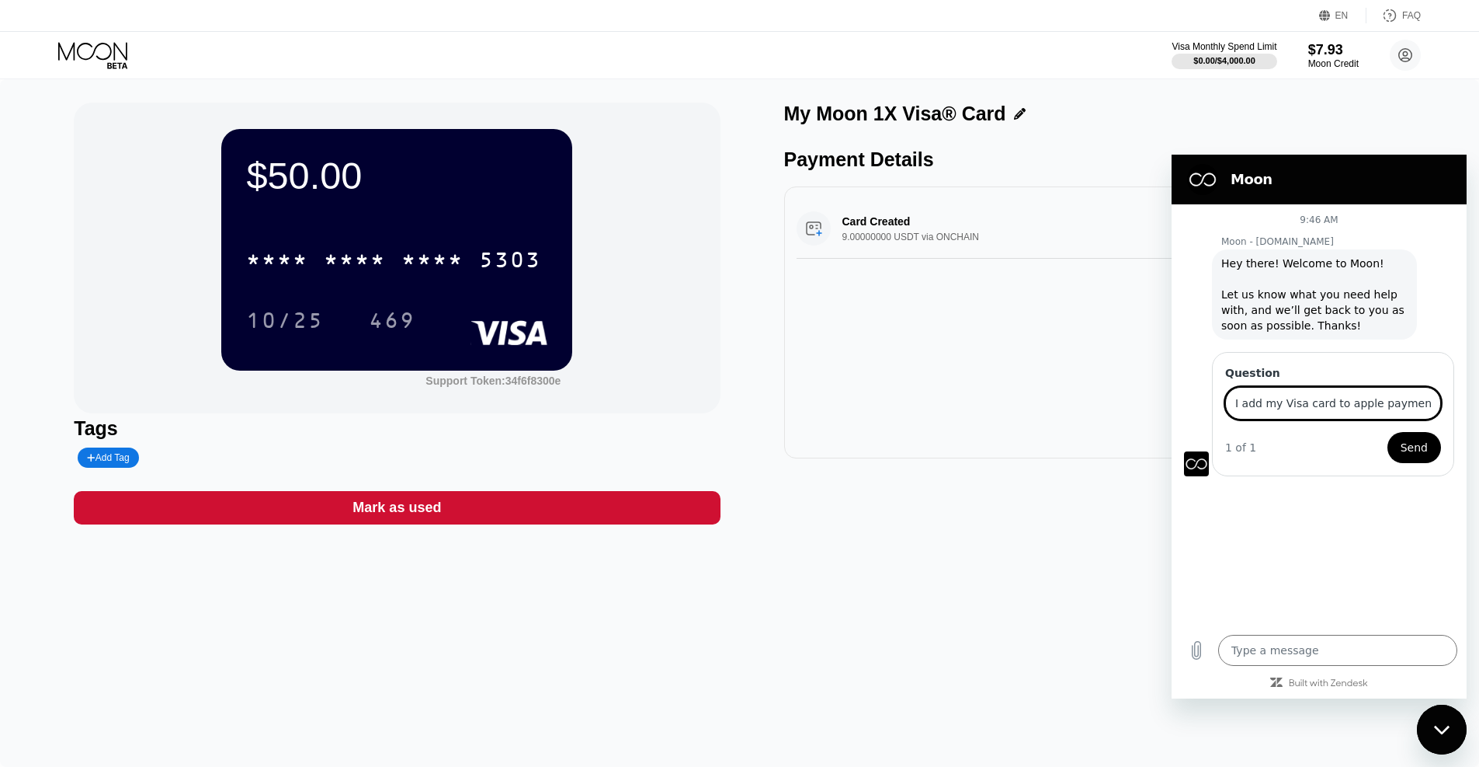
type input "I add my Visa card to apple payment method and it is declined. my Apple ID is U…"
click at [1400, 448] on button "Send" at bounding box center [1415, 447] width 54 height 31
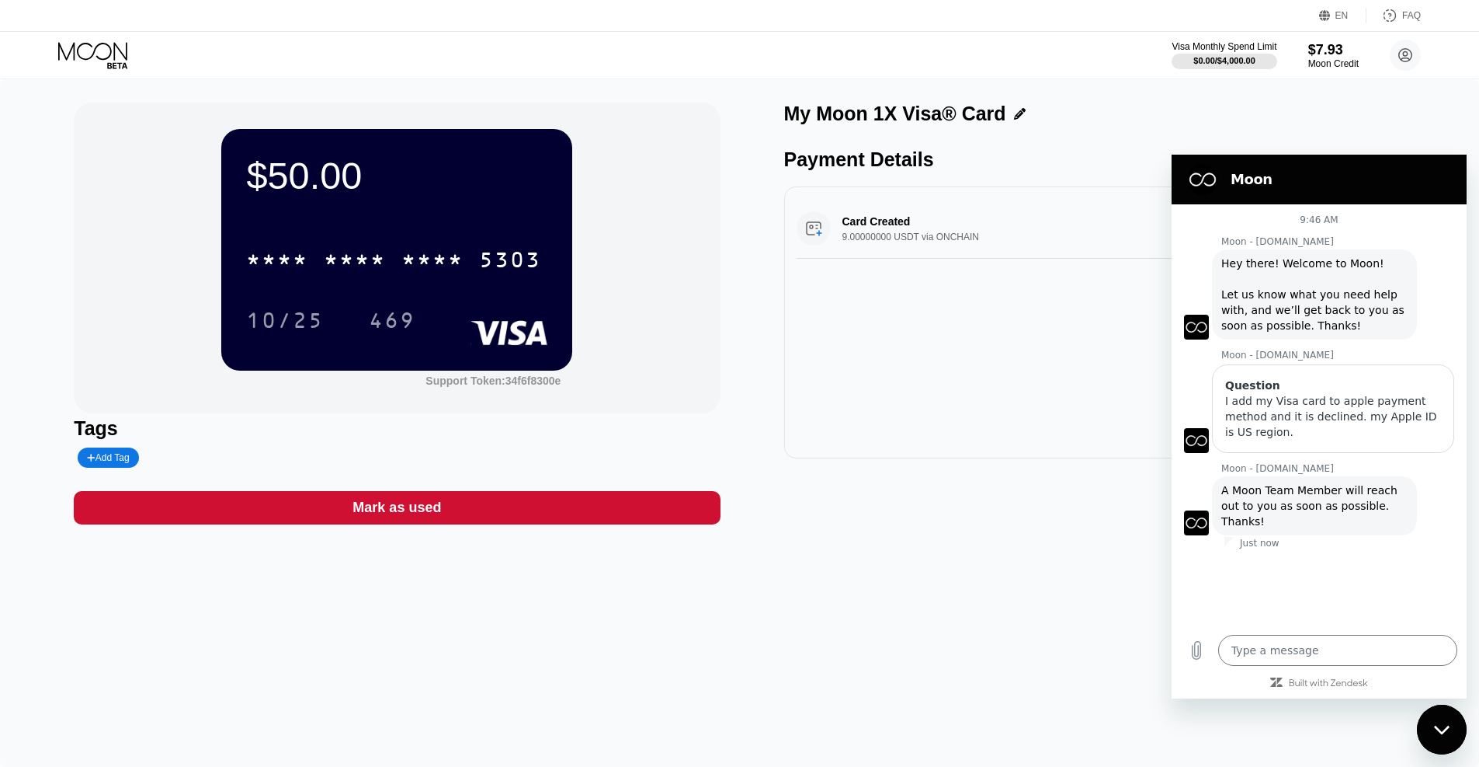
click at [961, 404] on div "Card Created 9.00000000 USDT via ONCHAIN $50.00 [DATE] 9:35 AM" at bounding box center [1107, 322] width 646 height 272
click at [1439, 720] on div "Close messaging window" at bounding box center [1442, 729] width 47 height 47
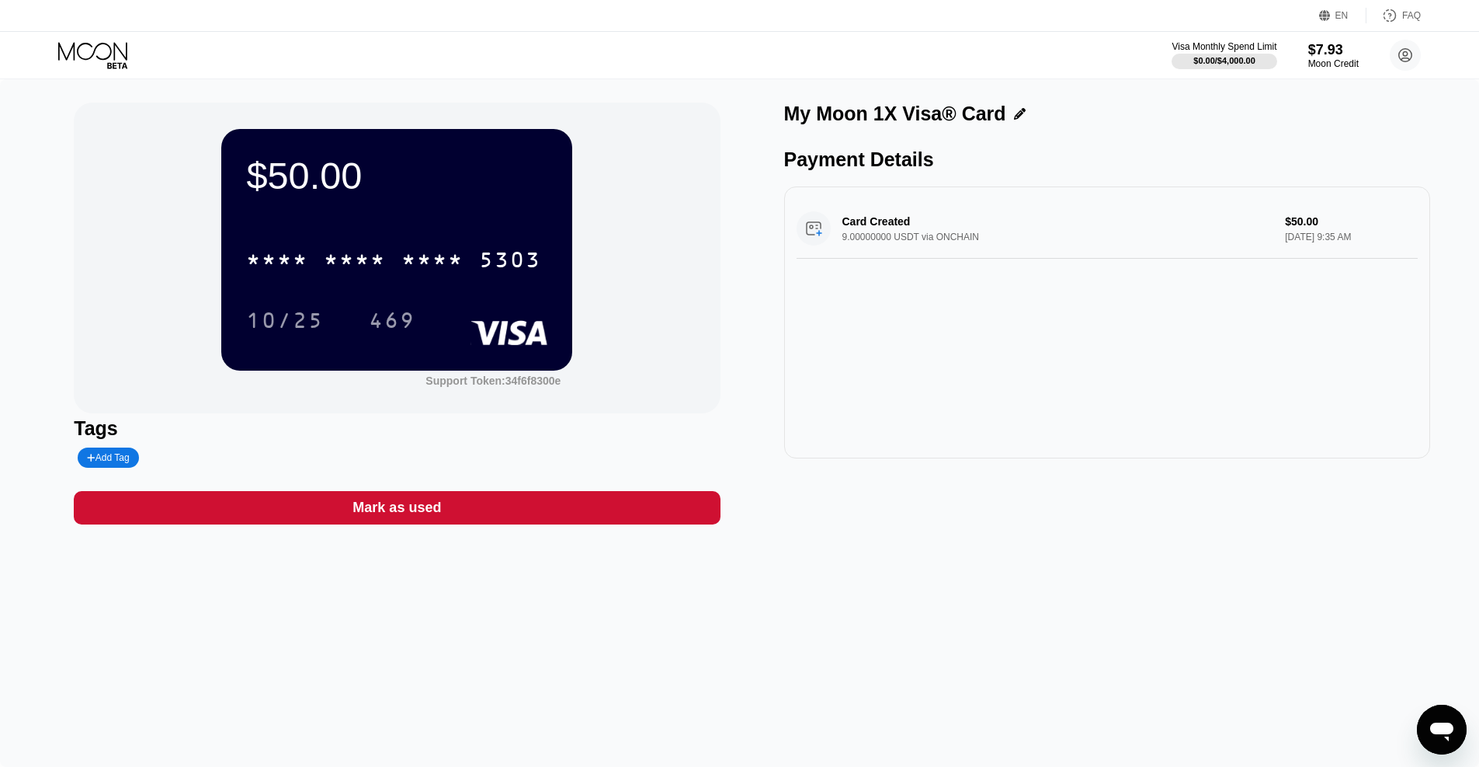
click at [1393, 12] on icon at bounding box center [1390, 16] width 16 height 16
click at [389, 330] on div "469" at bounding box center [392, 322] width 47 height 25
type textarea "x"
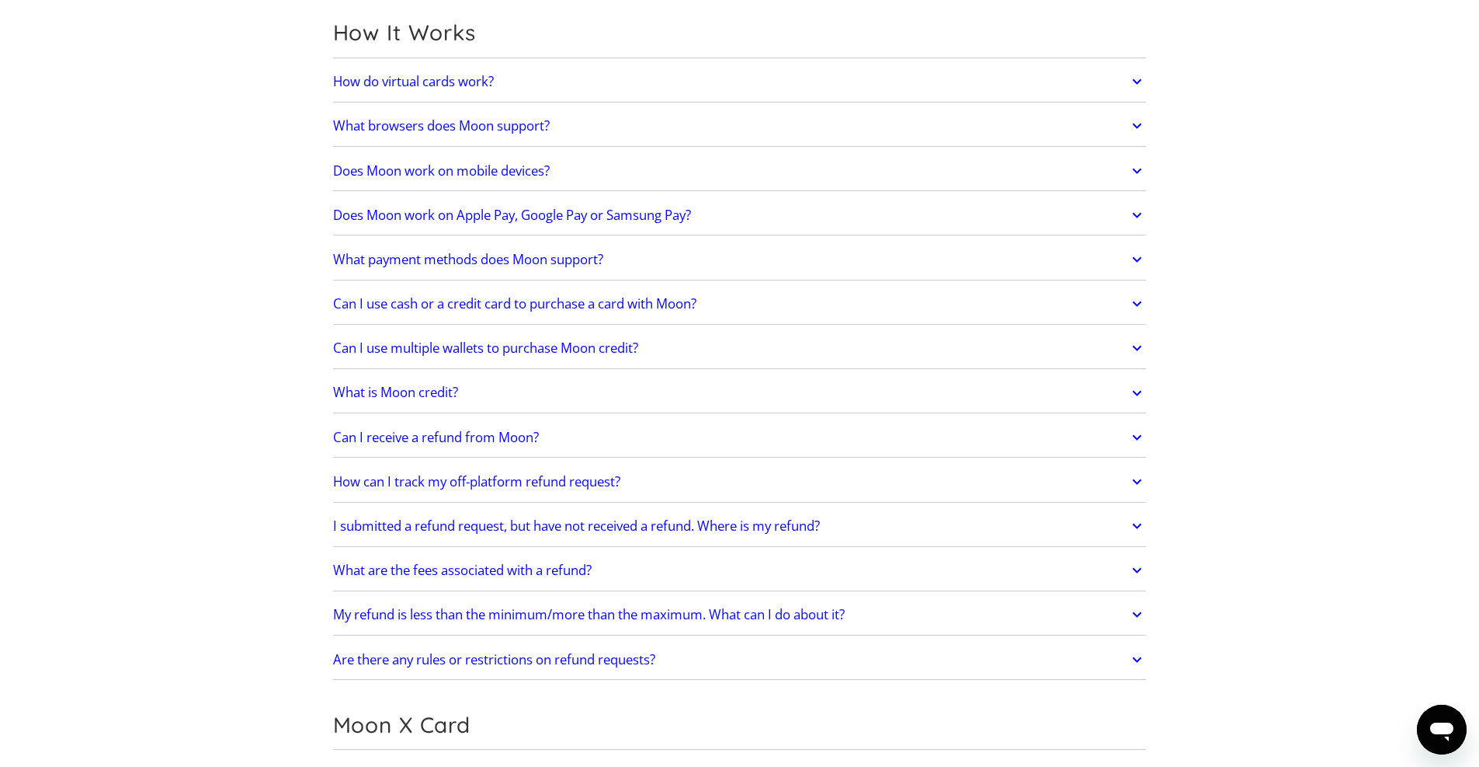
scroll to position [453, 0]
click at [523, 213] on h2 "Does Moon work on Apple Pay, Google Pay or Samsung Pay?" at bounding box center [512, 215] width 358 height 16
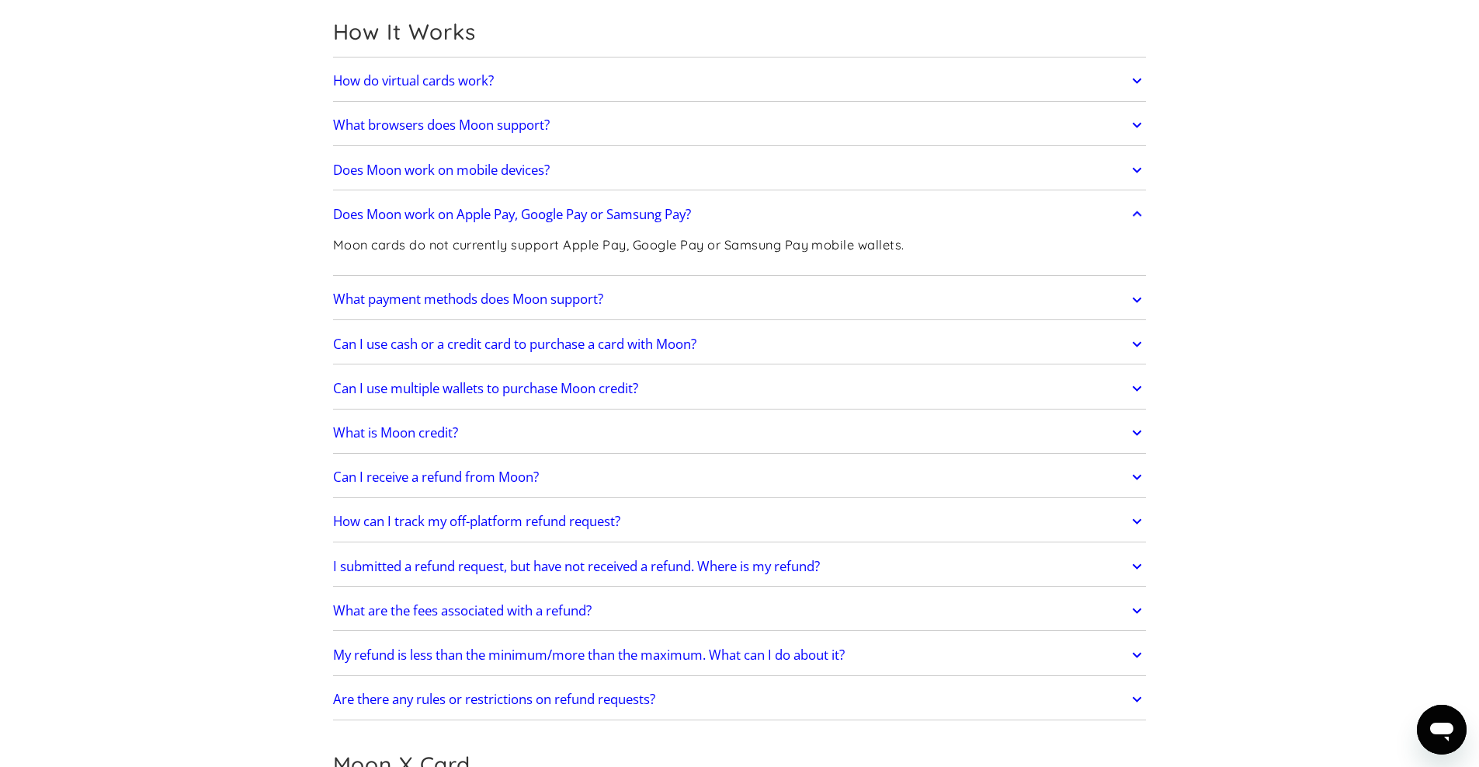
click at [433, 301] on h2 "What payment methods does Moon support?" at bounding box center [468, 299] width 270 height 16
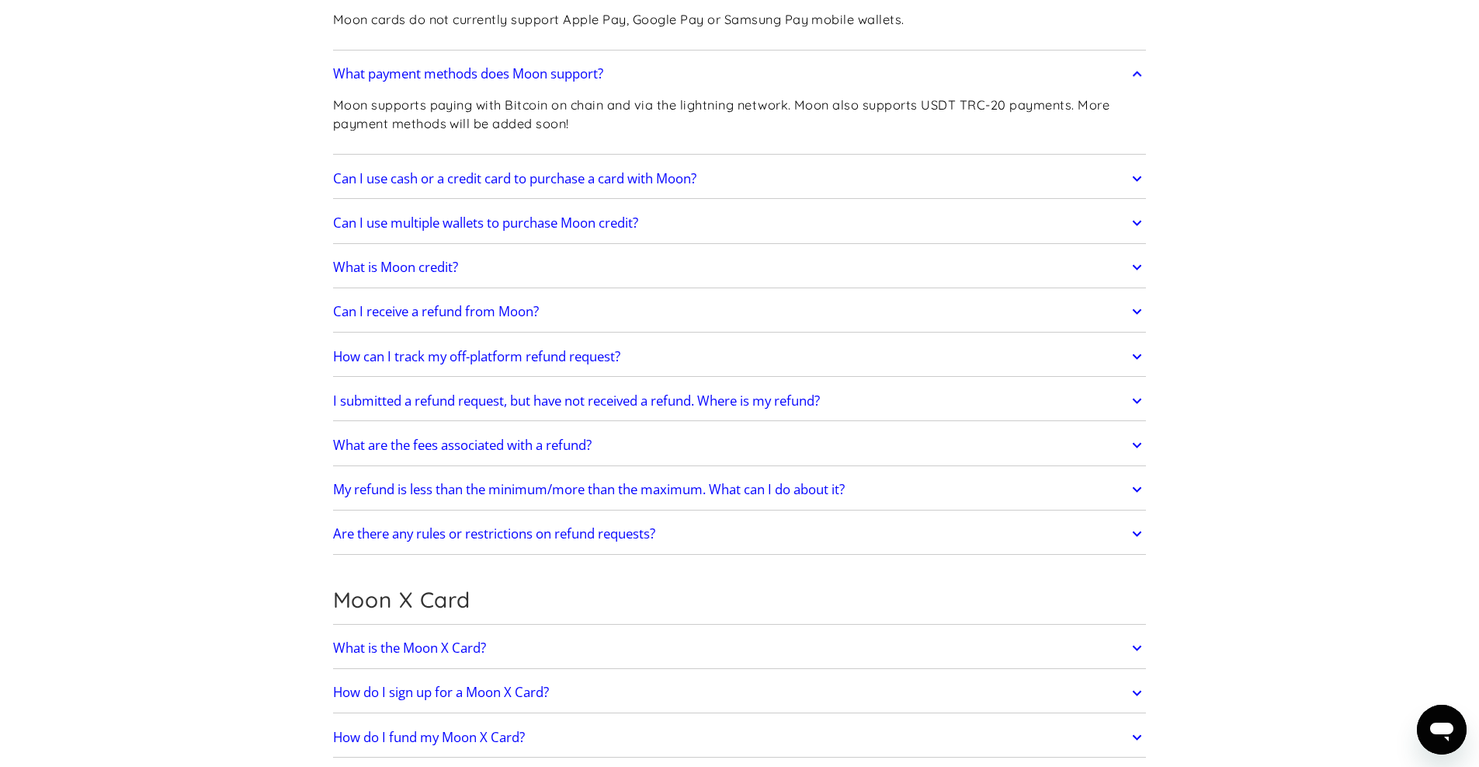
scroll to position [679, 0]
click at [383, 179] on h2 "Can I use cash or a credit card to purchase a card with Moon?" at bounding box center [514, 178] width 363 height 16
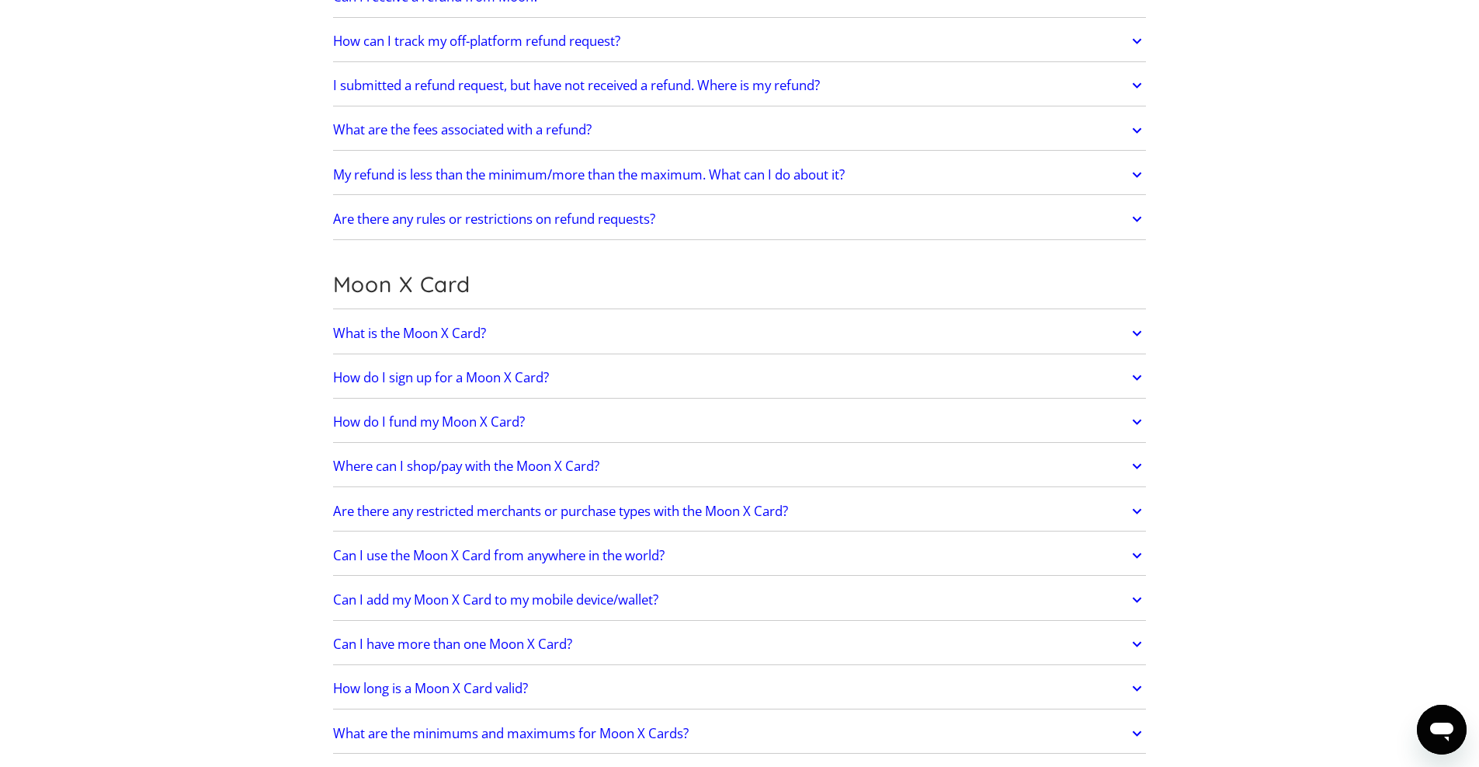
scroll to position [1036, 0]
click at [449, 328] on h2 "What is the Moon X Card?" at bounding box center [409, 331] width 153 height 16
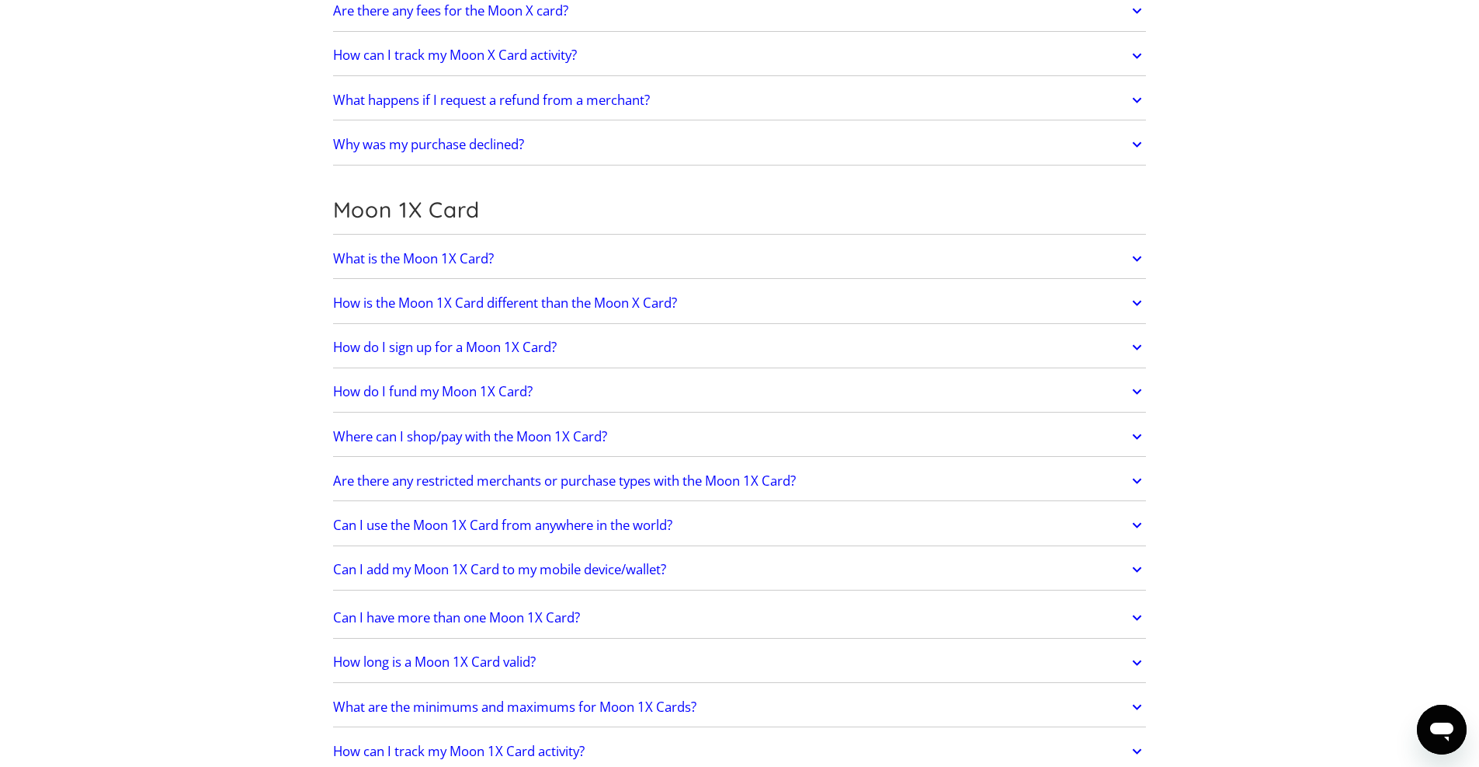
scroll to position [1883, 0]
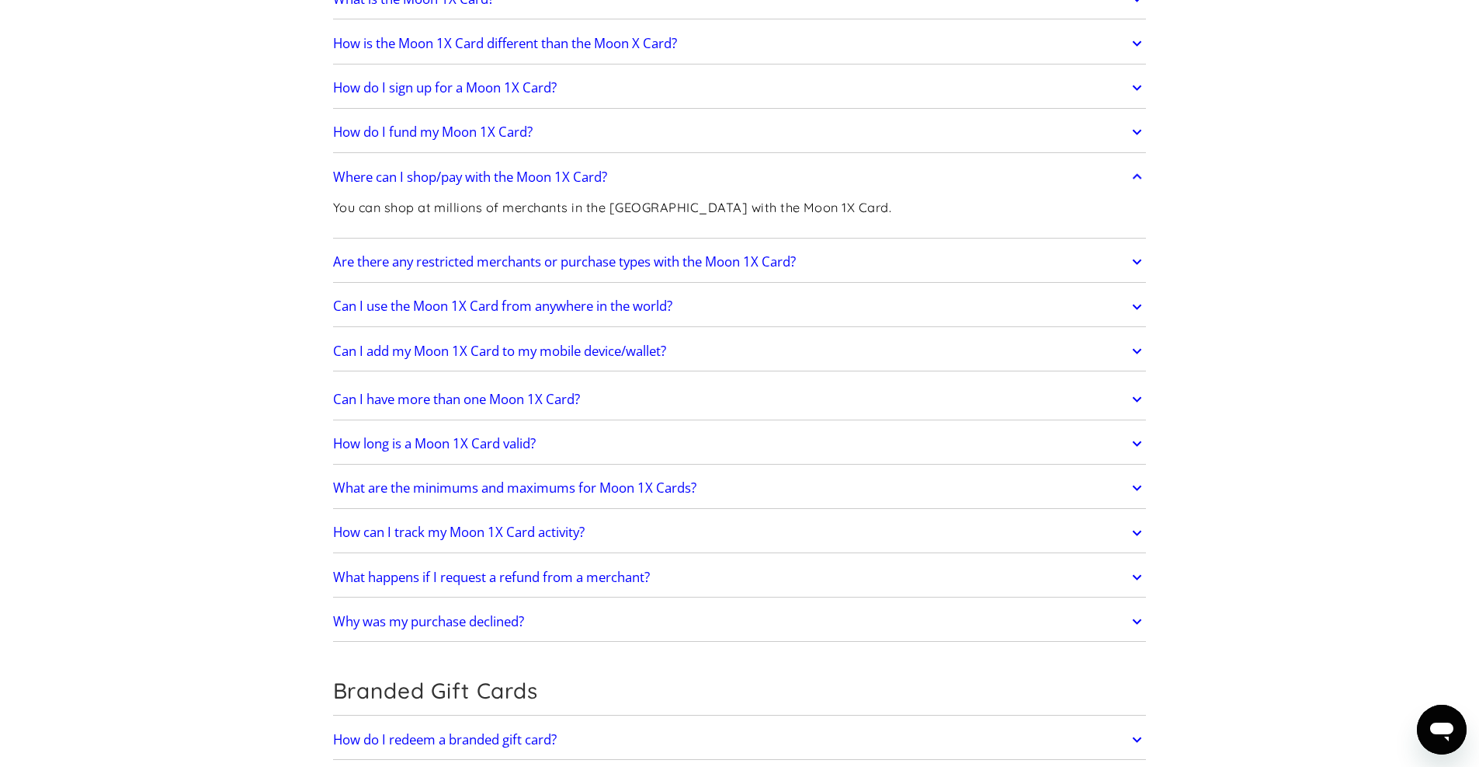
scroll to position [2101, 0]
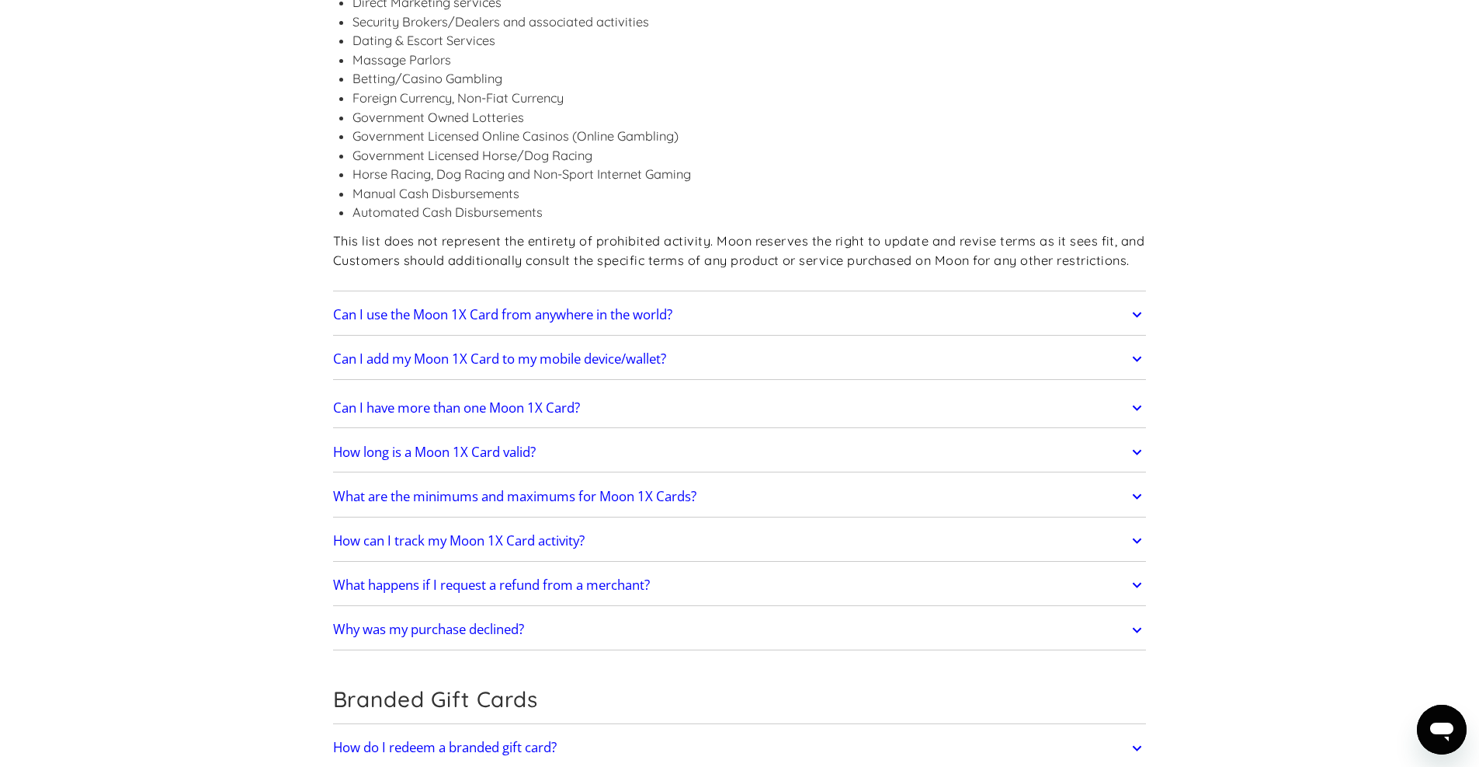
scroll to position [2512, 0]
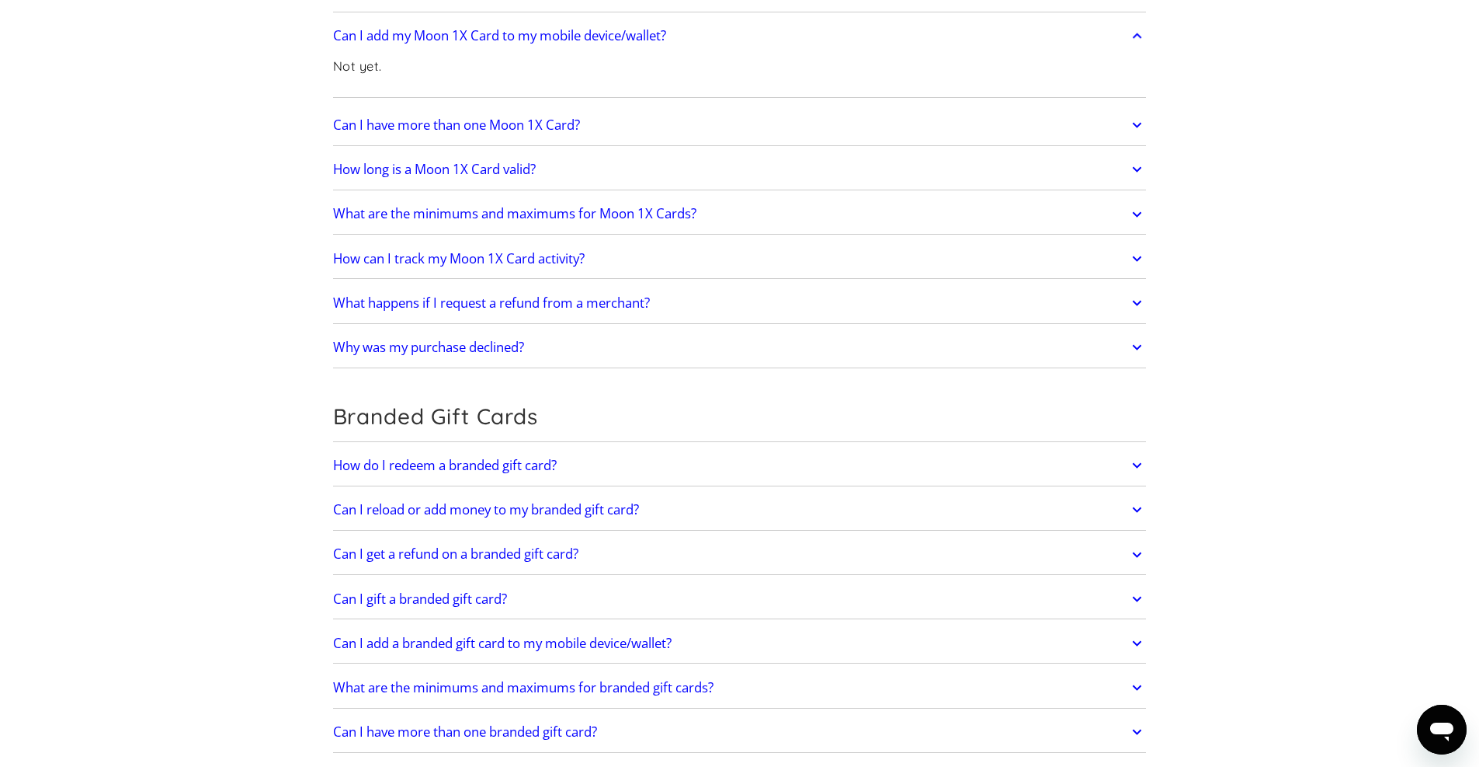
scroll to position [2834, 0]
click at [411, 339] on h2 "Why was my purchase declined?" at bounding box center [428, 347] width 191 height 16
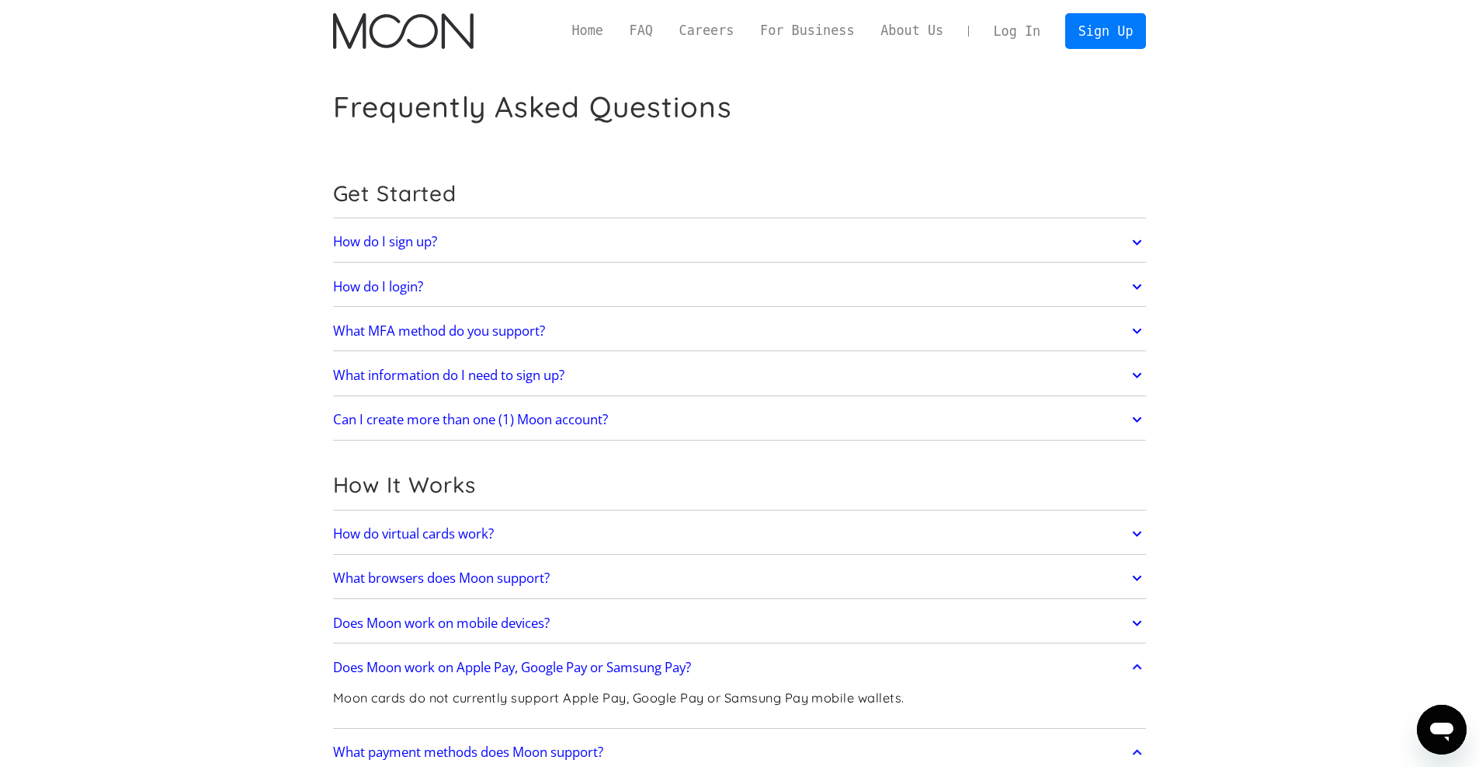
scroll to position [0, 0]
